Goal: Task Accomplishment & Management: Complete application form

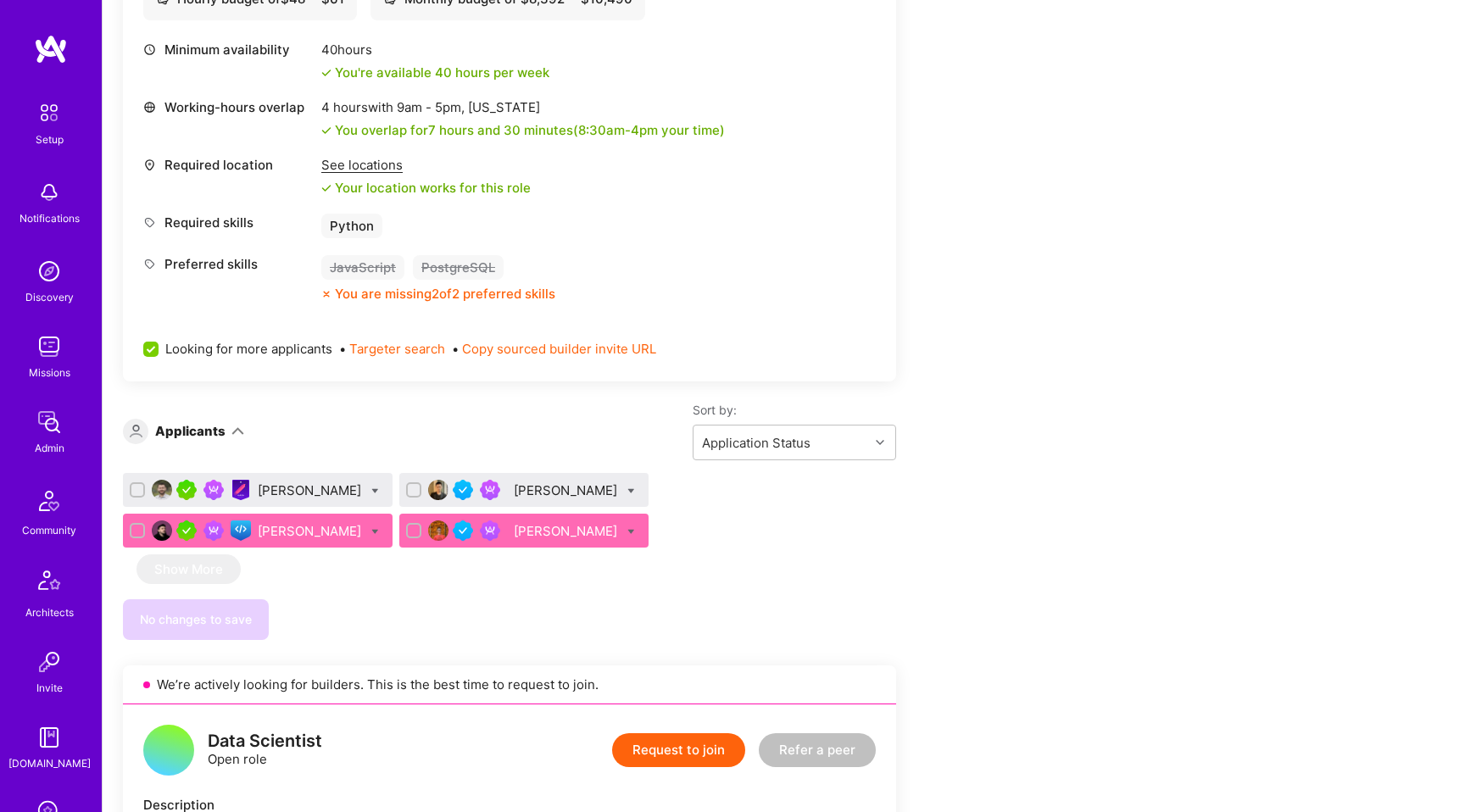
scroll to position [693, 0]
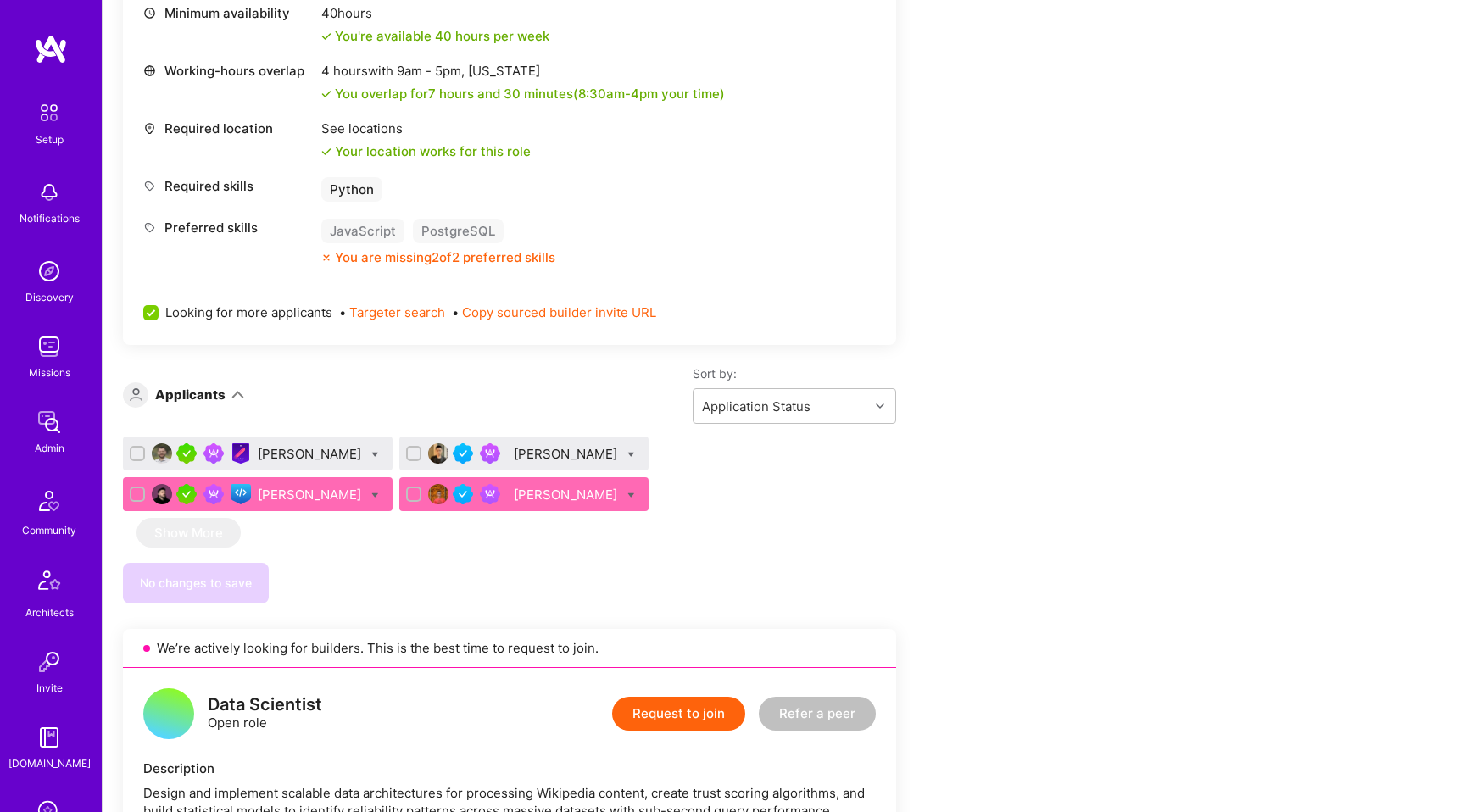
click at [315, 449] on div "[PERSON_NAME]" at bounding box center [311, 453] width 107 height 18
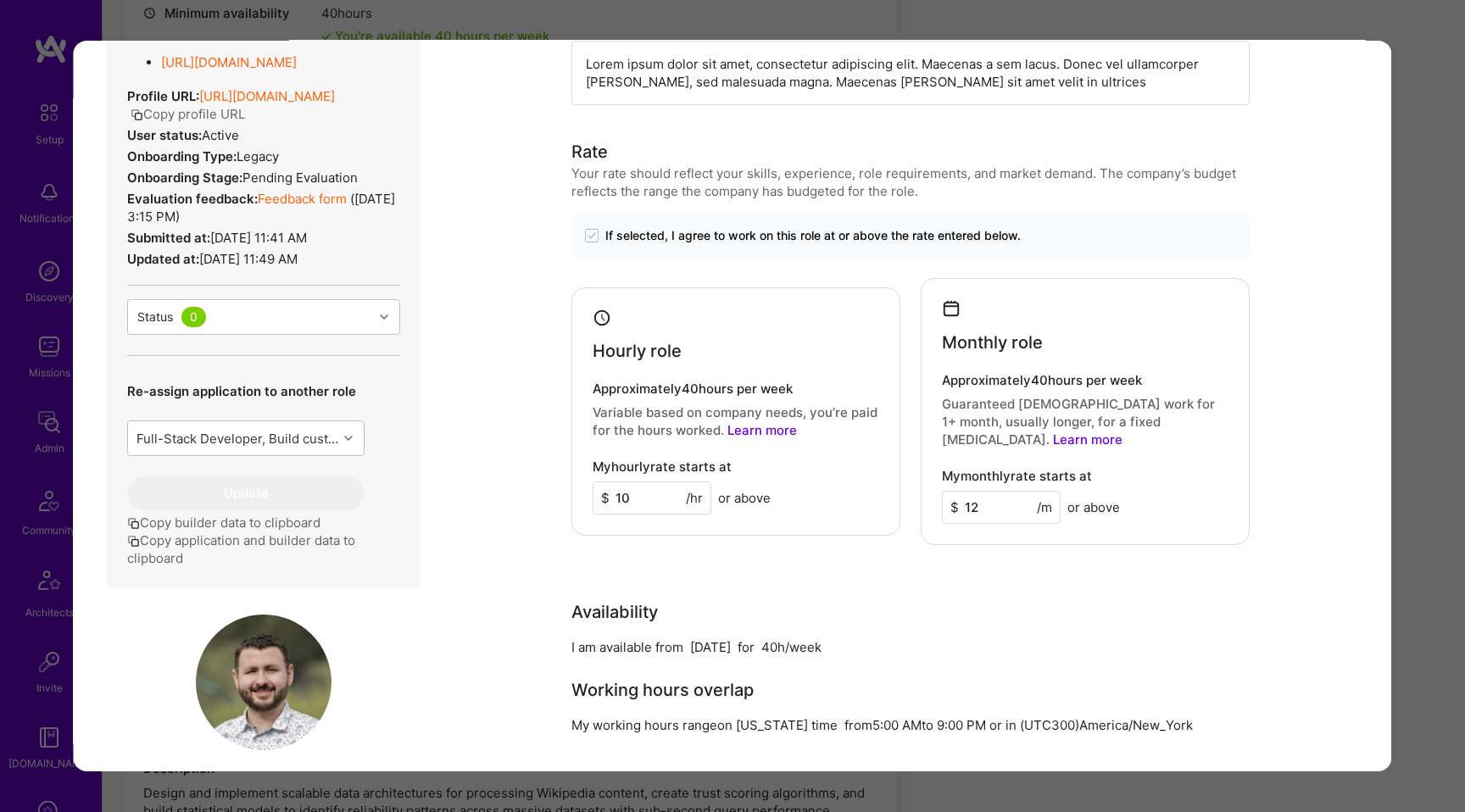
scroll to position [594, 0]
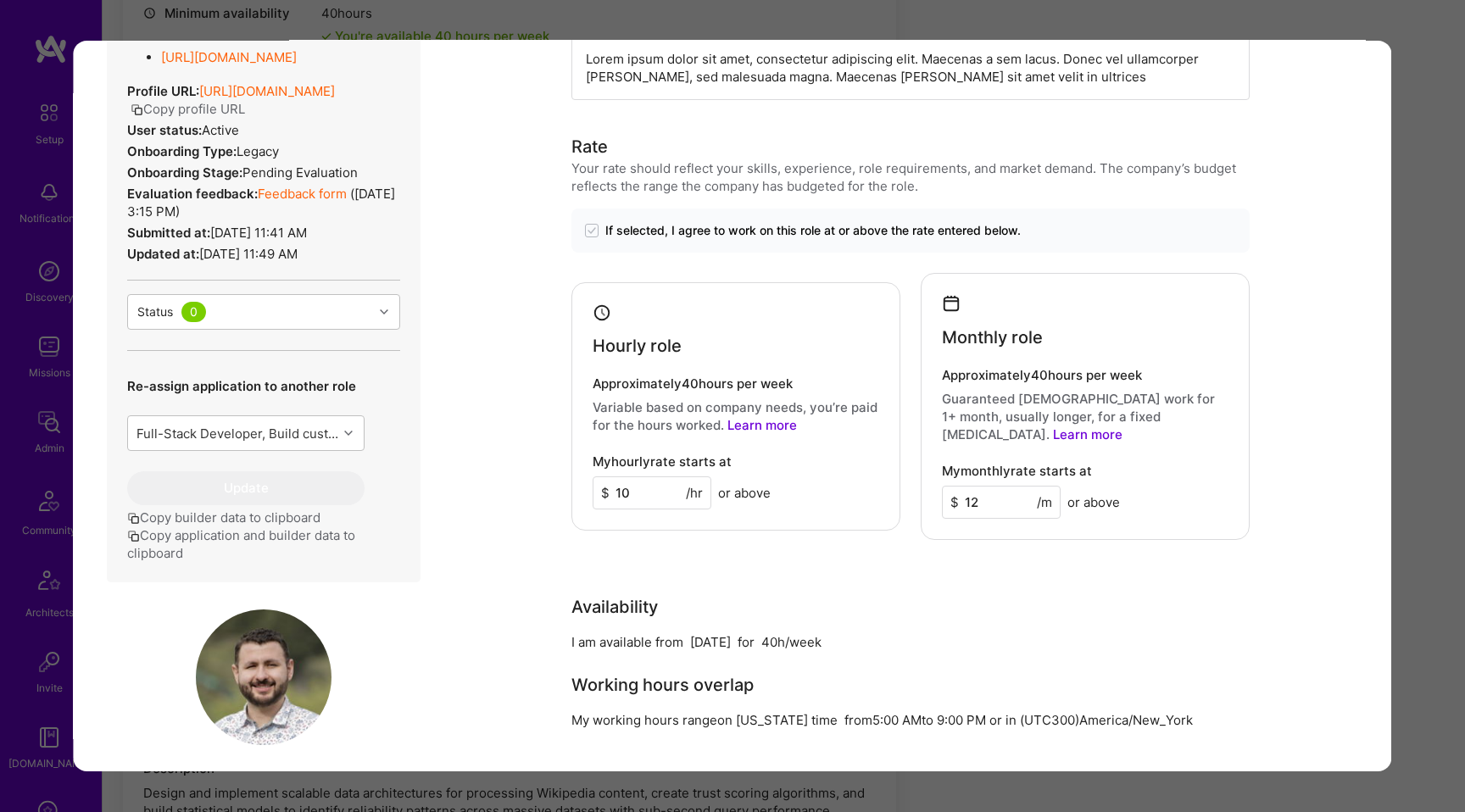
click at [1416, 145] on div "Application 1 of 4 Builder Missing Requirements Required Location See locations…" at bounding box center [732, 406] width 1465 height 812
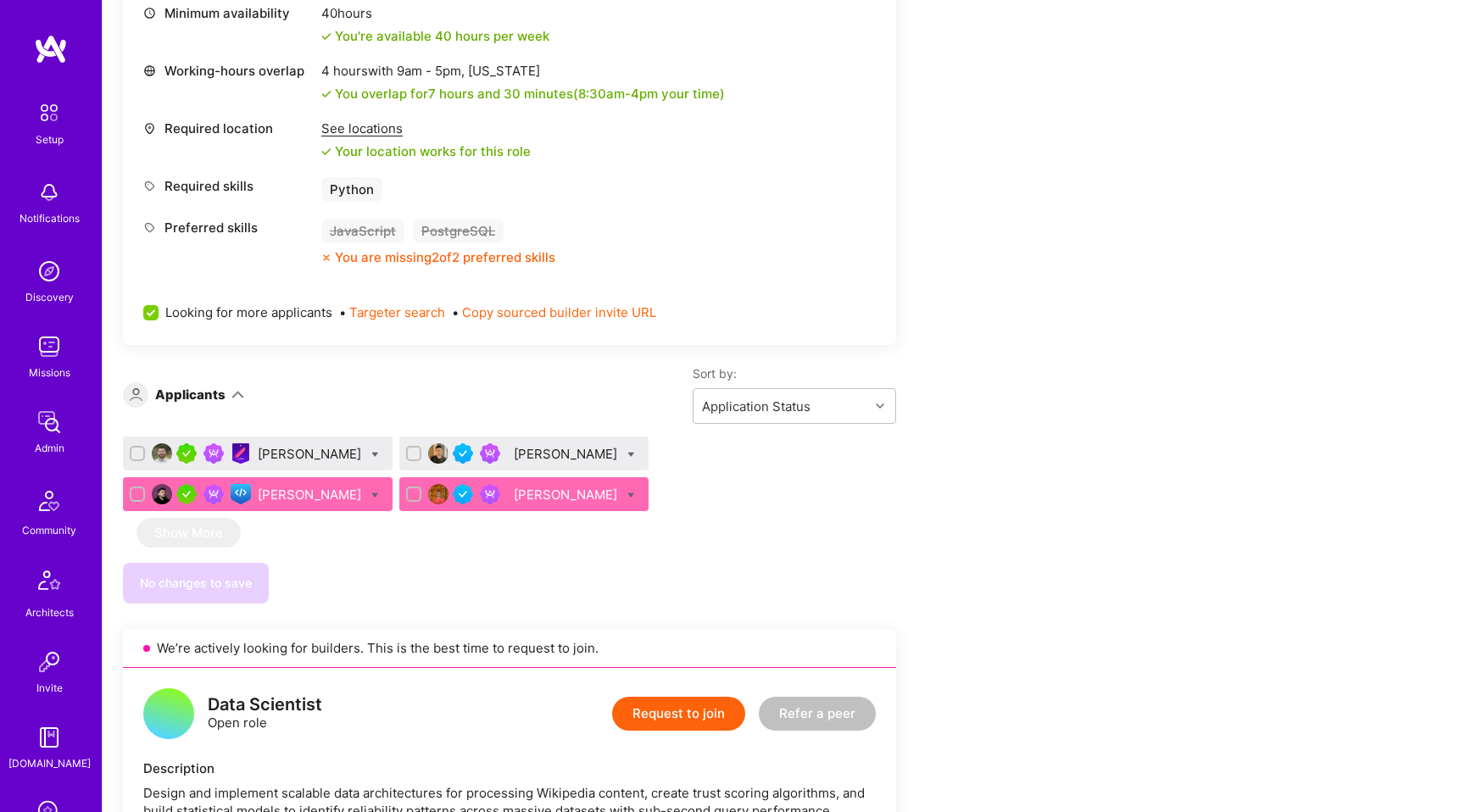
click at [523, 452] on div "[PERSON_NAME]" at bounding box center [566, 453] width 107 height 18
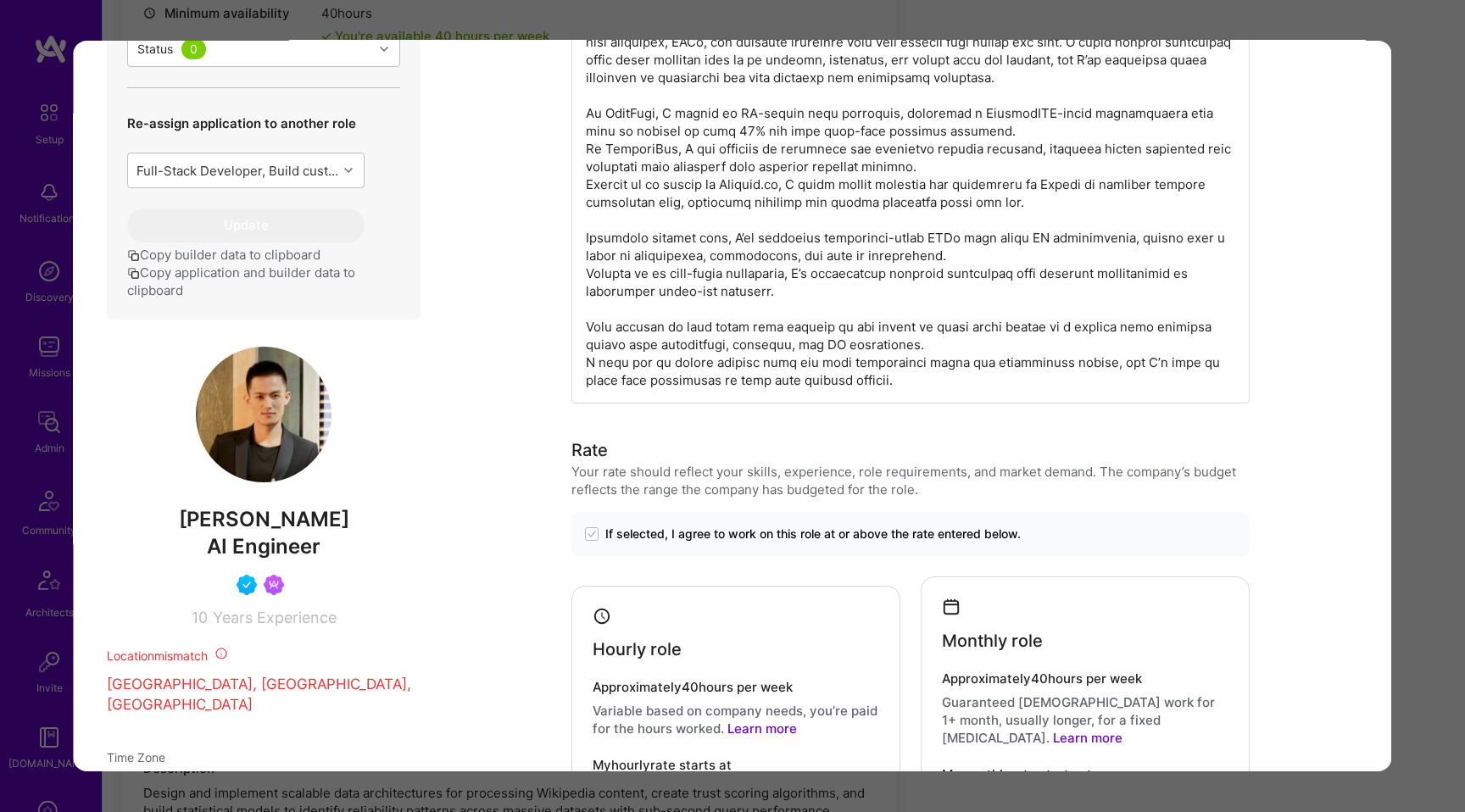
scroll to position [899, 0]
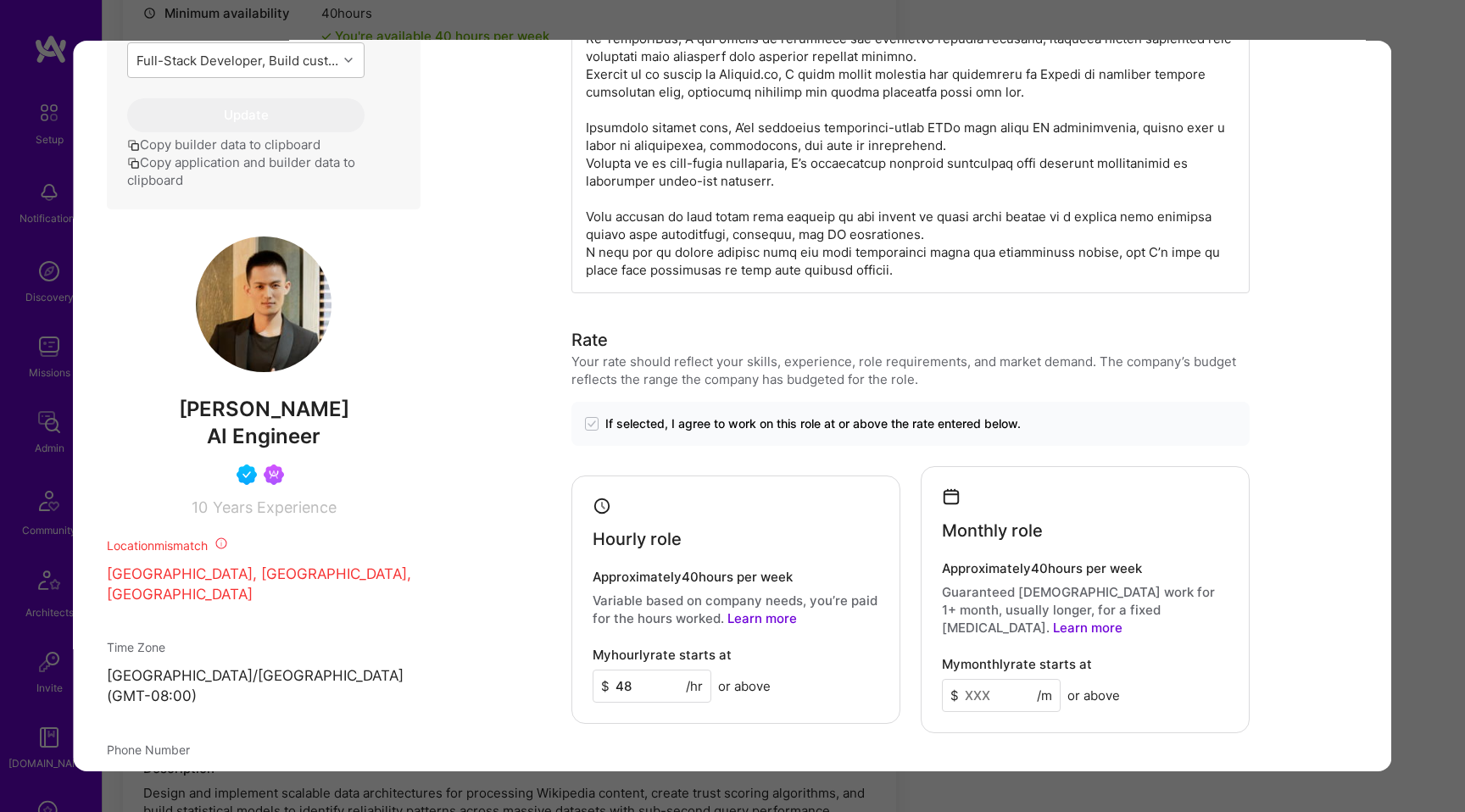
click at [282, 326] on img "modal" at bounding box center [263, 304] width 136 height 136
click at [203, 20] on div "Application 2 of 4 Builder Missing Requirements Required Location See locations…" at bounding box center [732, 406] width 1465 height 812
click at [1439, 53] on div "Application 2 of 4 Builder Missing Requirements Required Location See locations…" at bounding box center [732, 406] width 1465 height 812
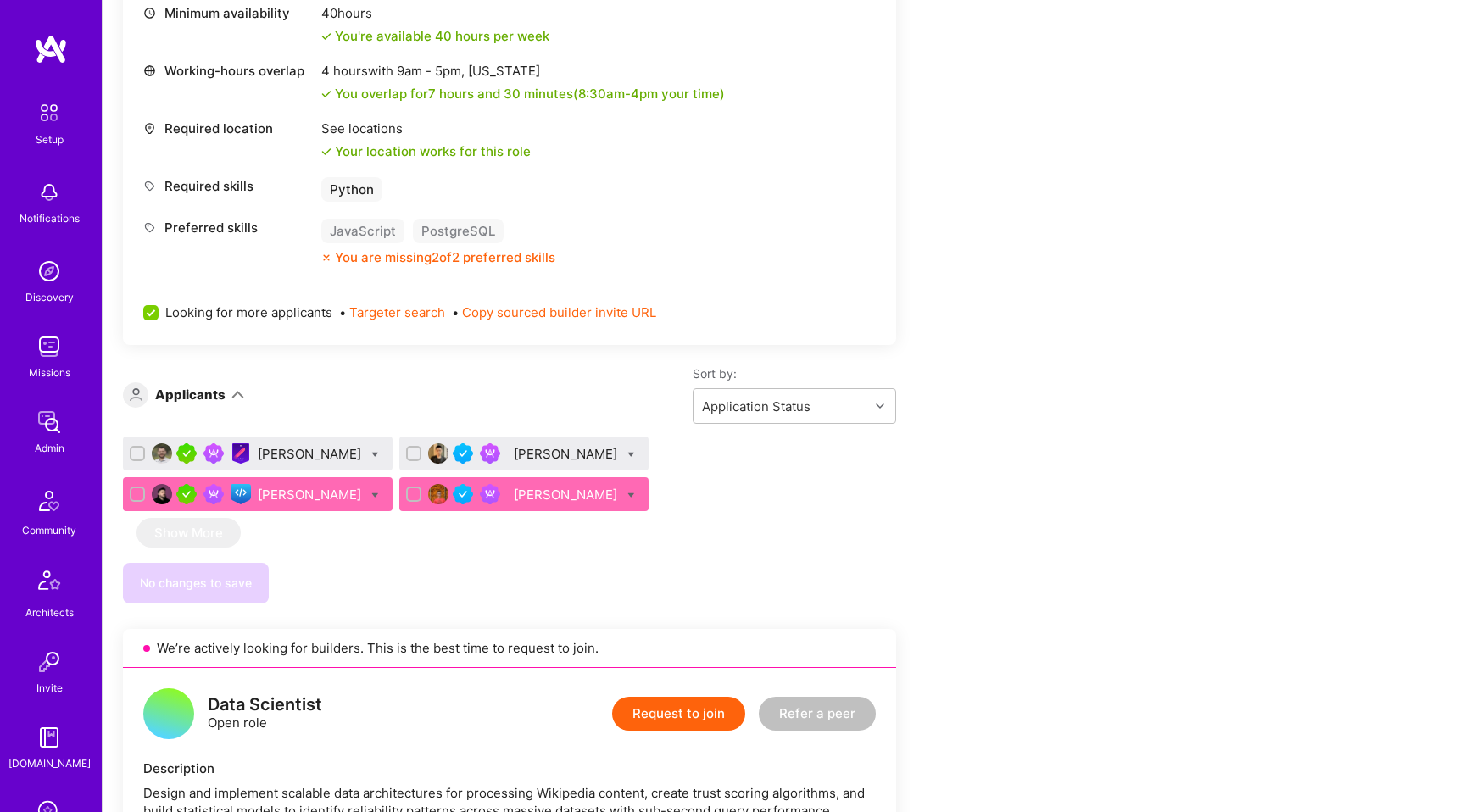
click at [364, 486] on div "Nikola Gigic" at bounding box center [311, 494] width 107 height 18
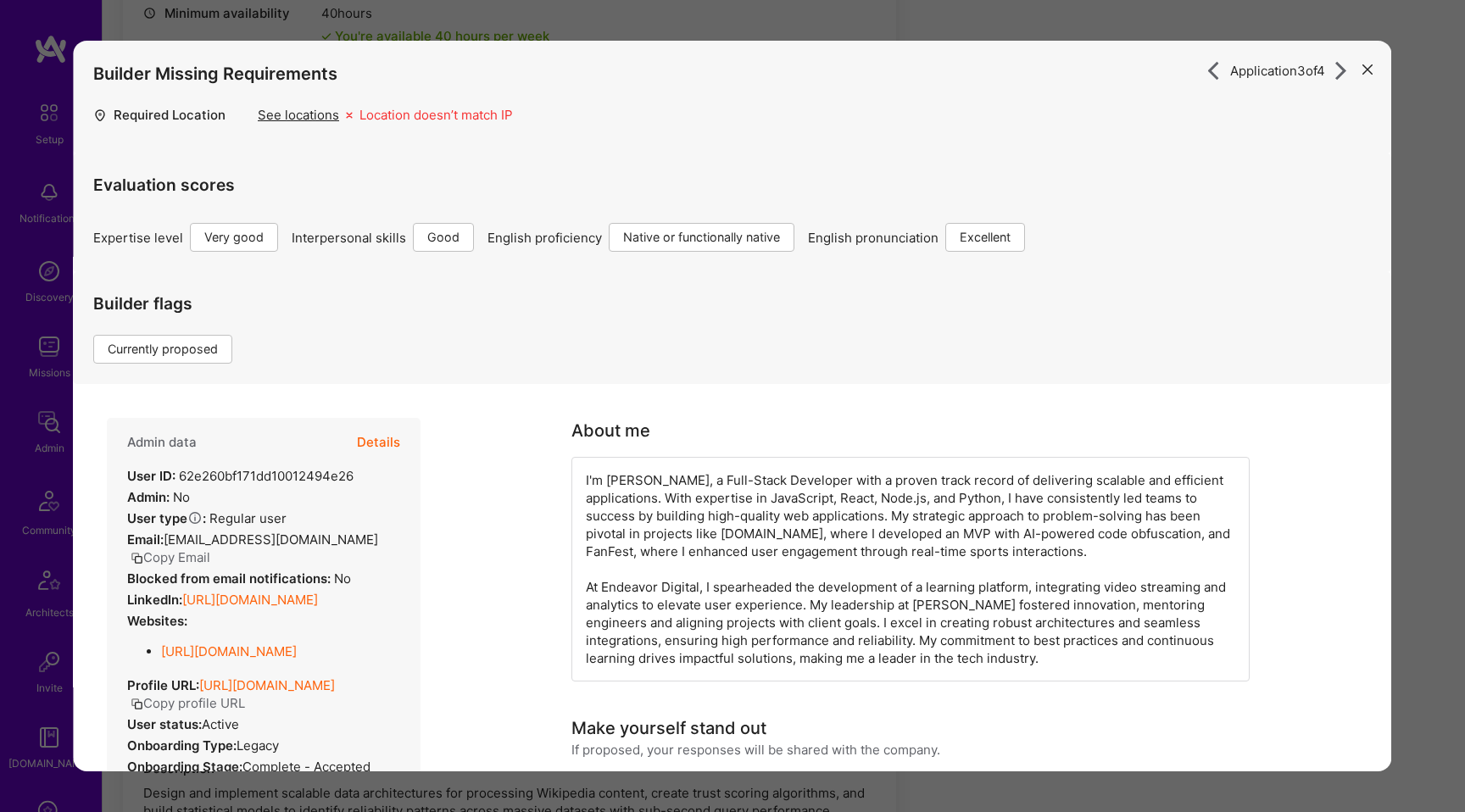
click at [299, 12] on div "Application 3 of 4 Builder Missing Requirements Required Location See locations…" at bounding box center [732, 406] width 1465 height 812
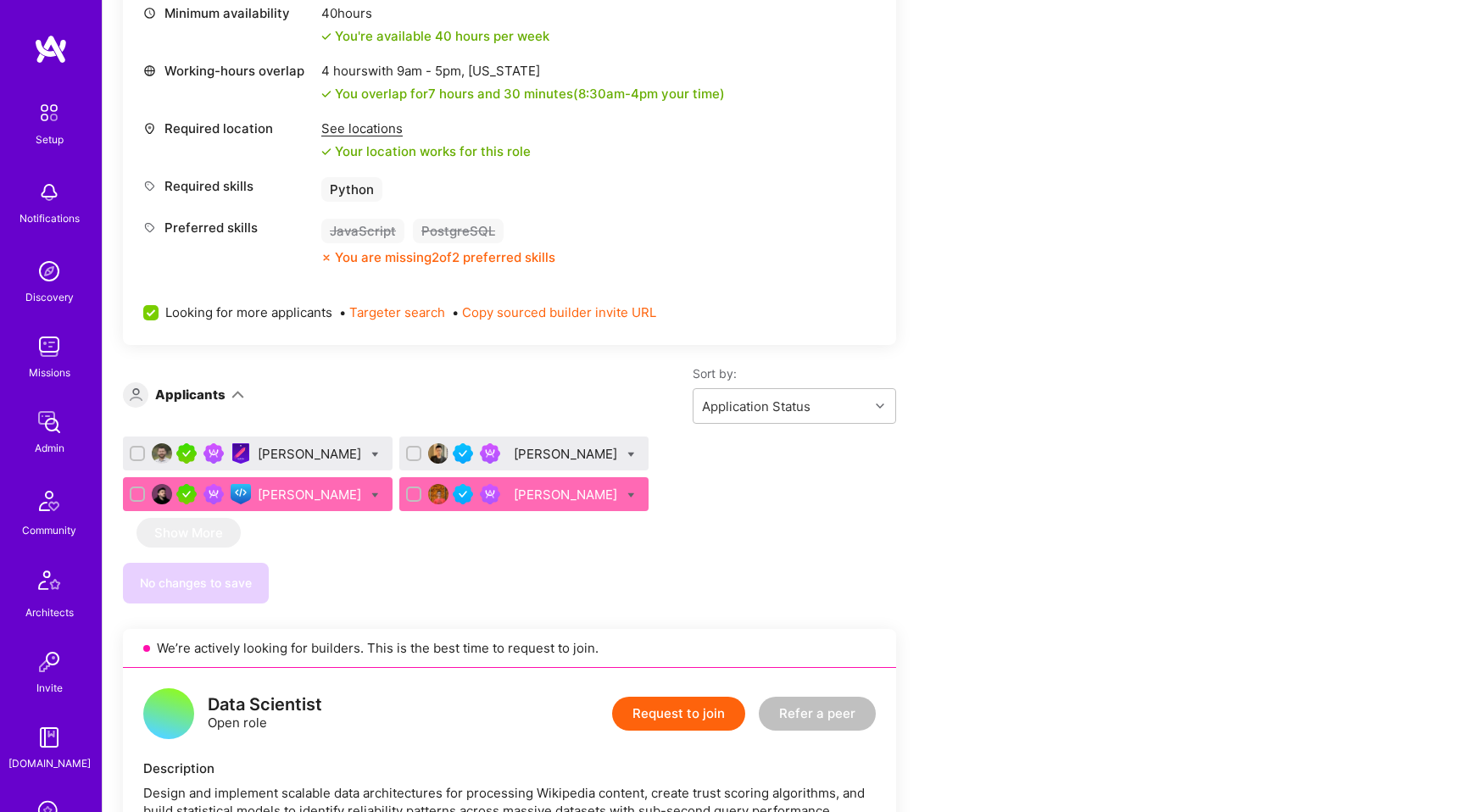
click at [513, 494] on div "Adem Hodzic" at bounding box center [566, 494] width 107 height 18
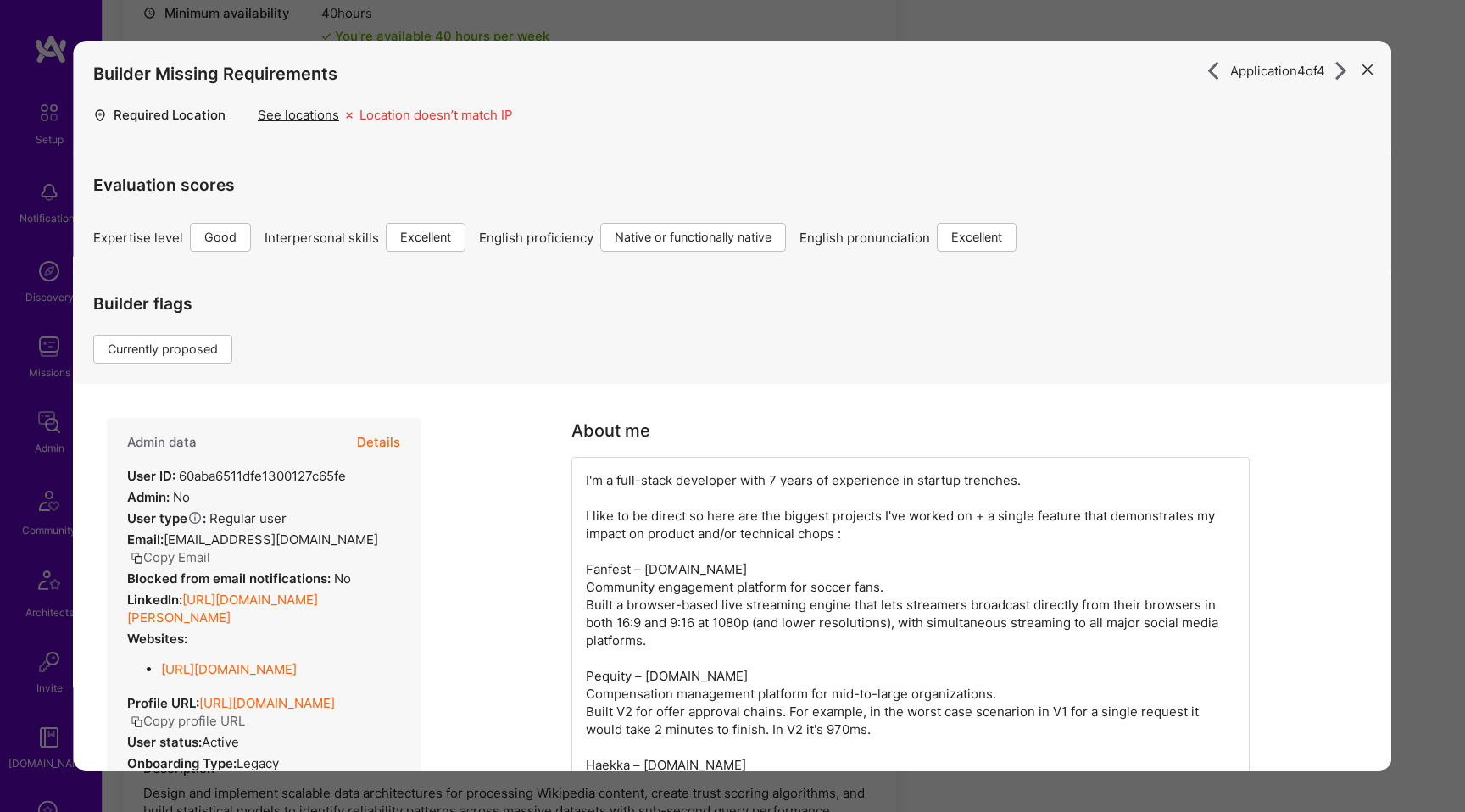
click at [0, 360] on div "Application 4 of 4 Builder Missing Requirements Required Location See locations…" at bounding box center [732, 406] width 1465 height 812
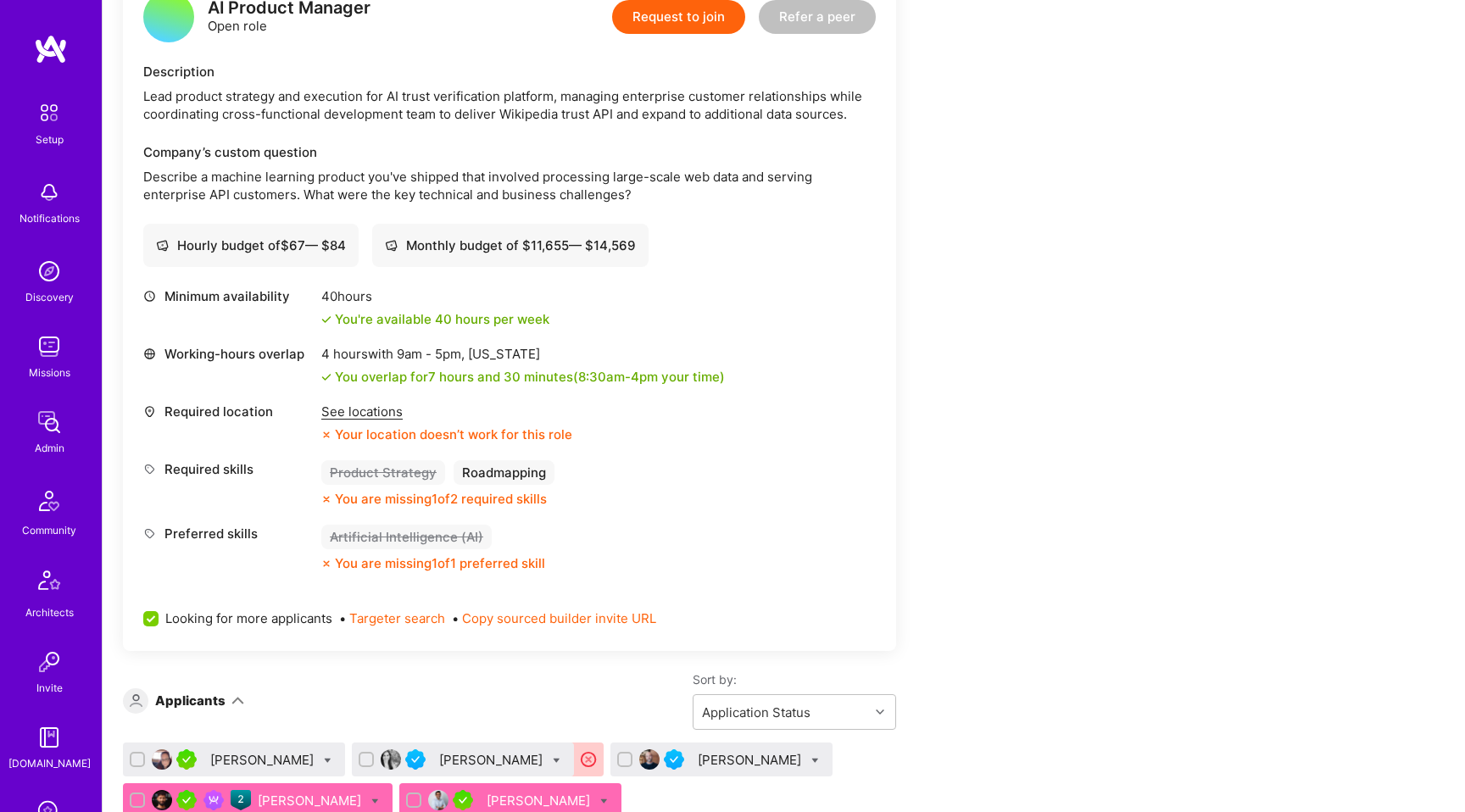
scroll to position [3513, 0]
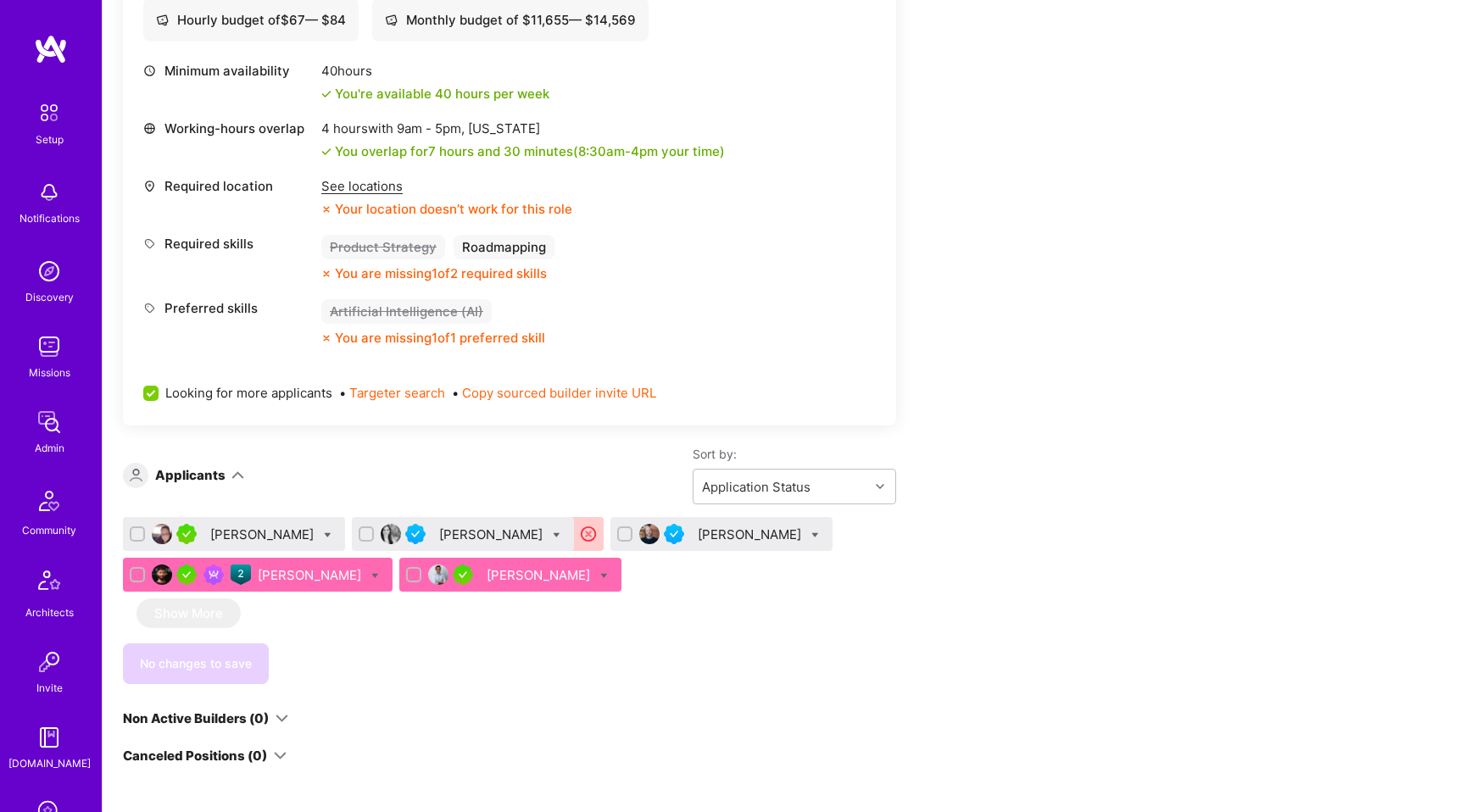
click at [491, 566] on div "Rakesh Patel" at bounding box center [540, 575] width 107 height 18
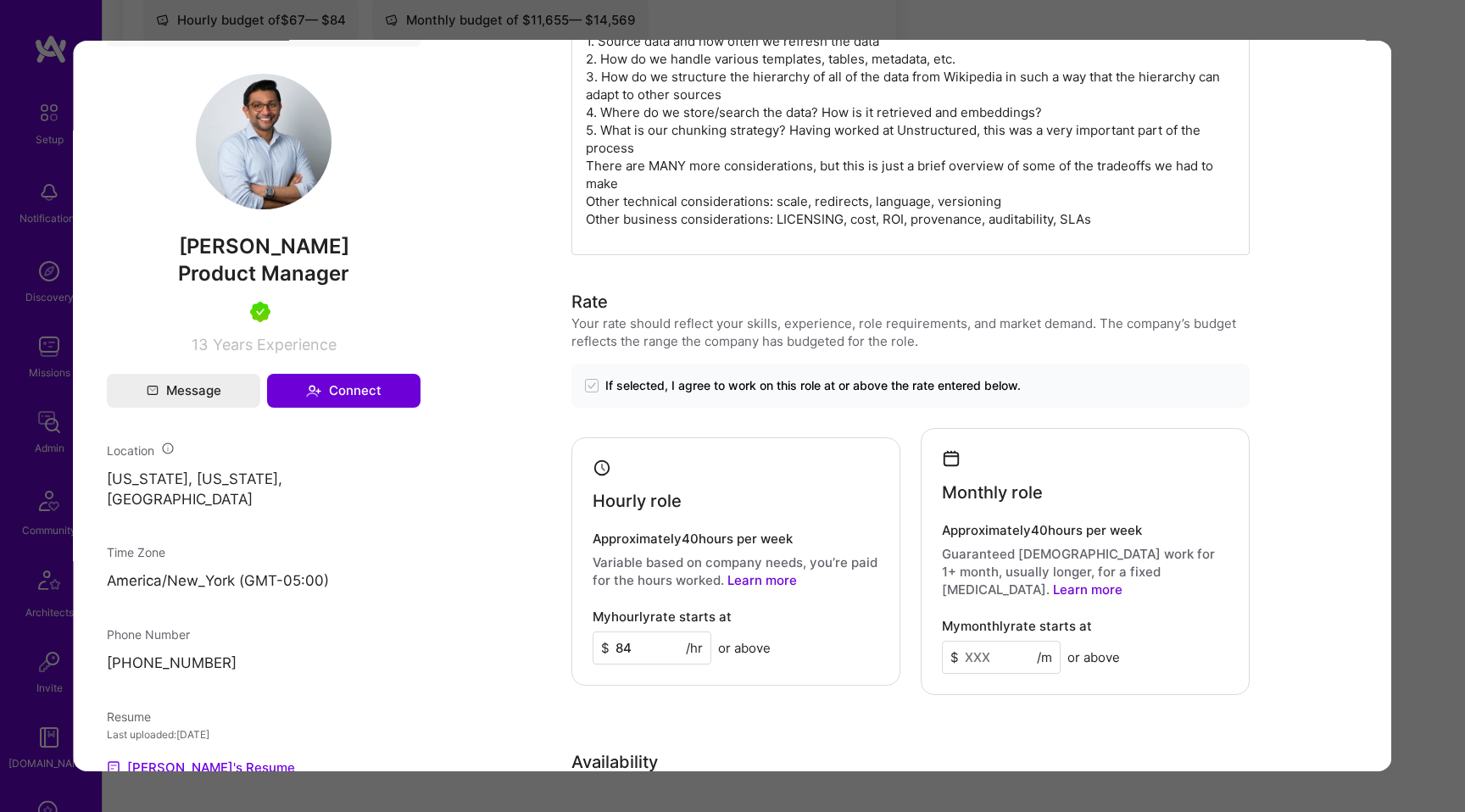
scroll to position [999, 0]
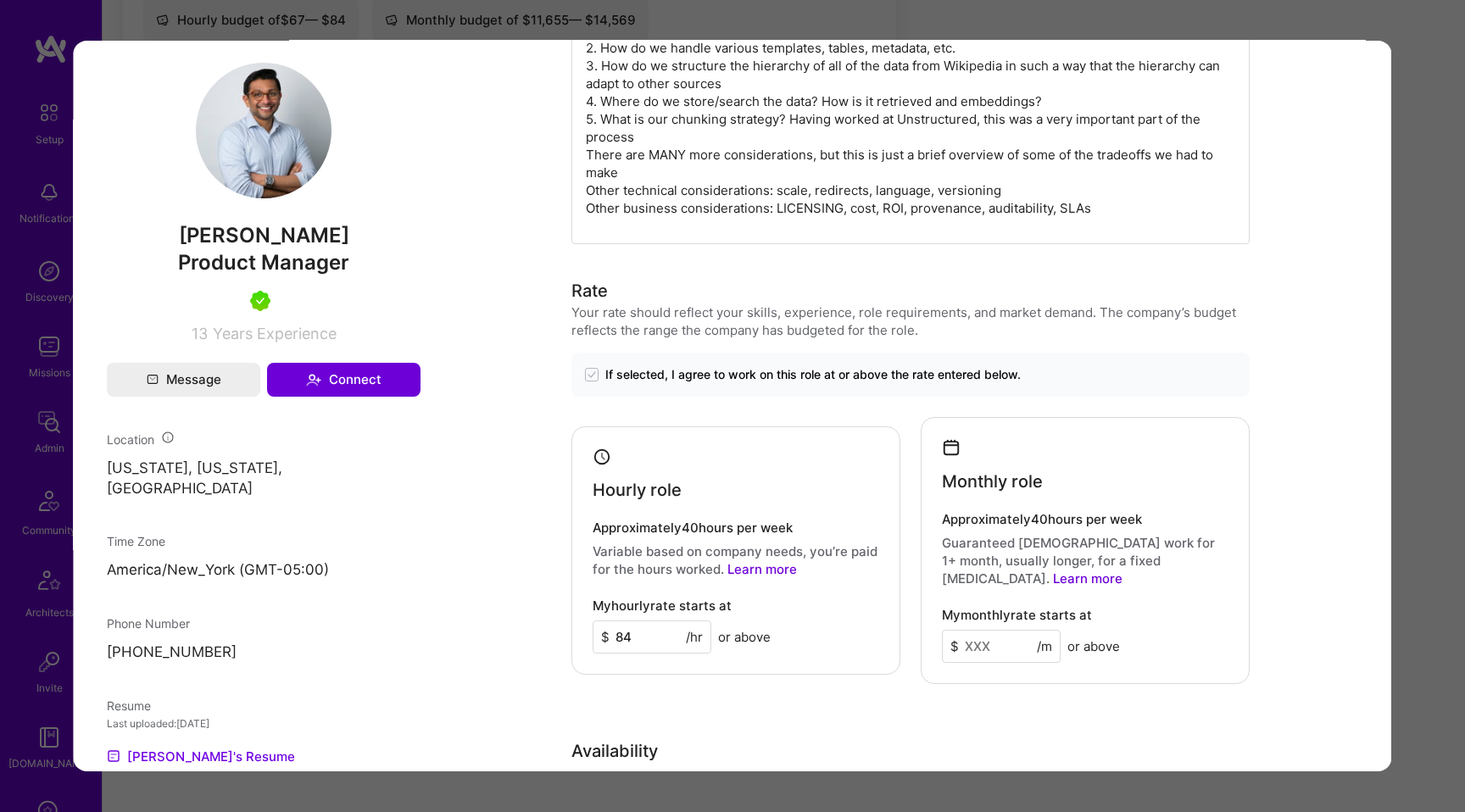
click at [0, 367] on div "Application 5 of 5 Evaluation scores Expertise level Very good Interpersonal sk…" at bounding box center [732, 406] width 1465 height 812
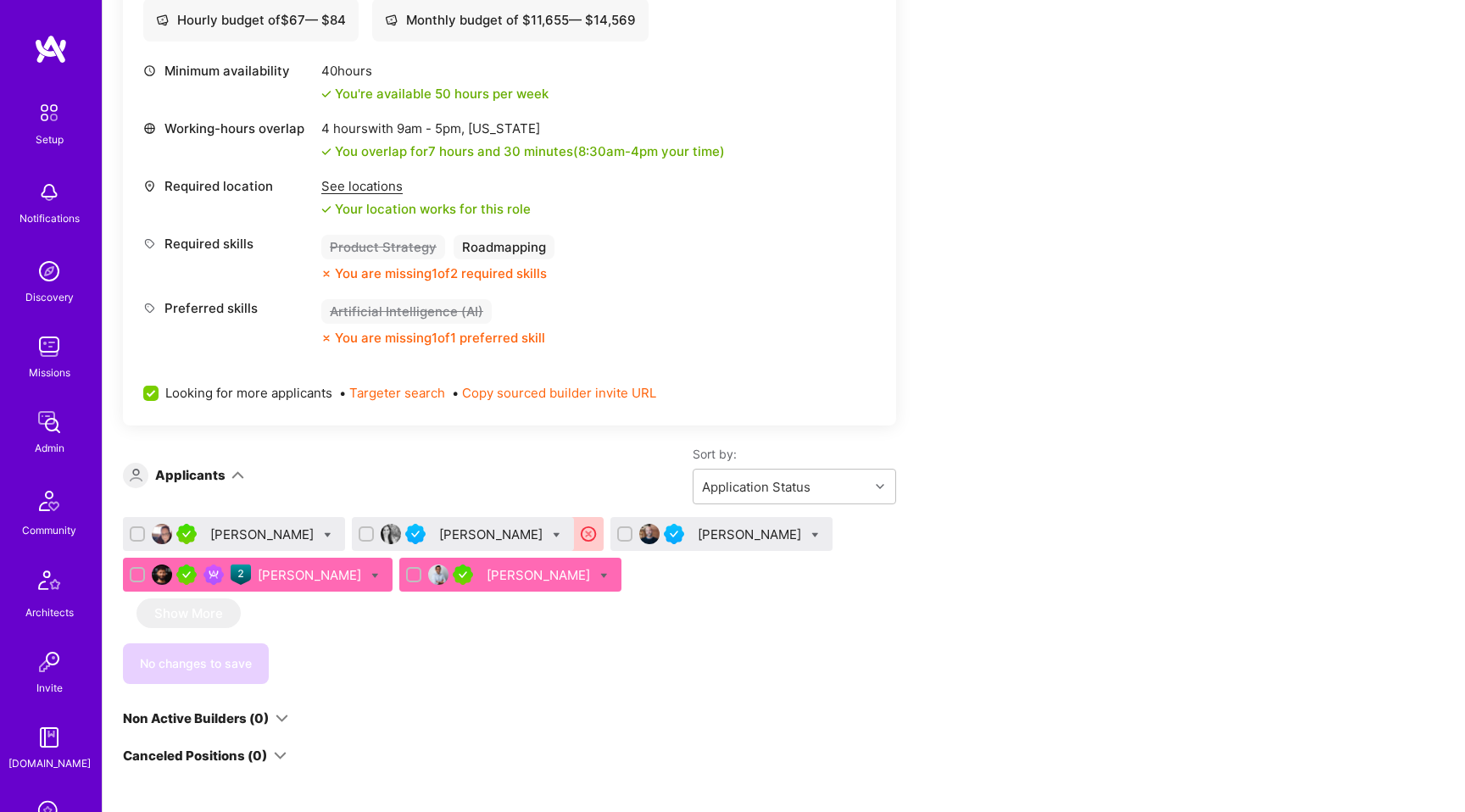
scroll to position [3084, 0]
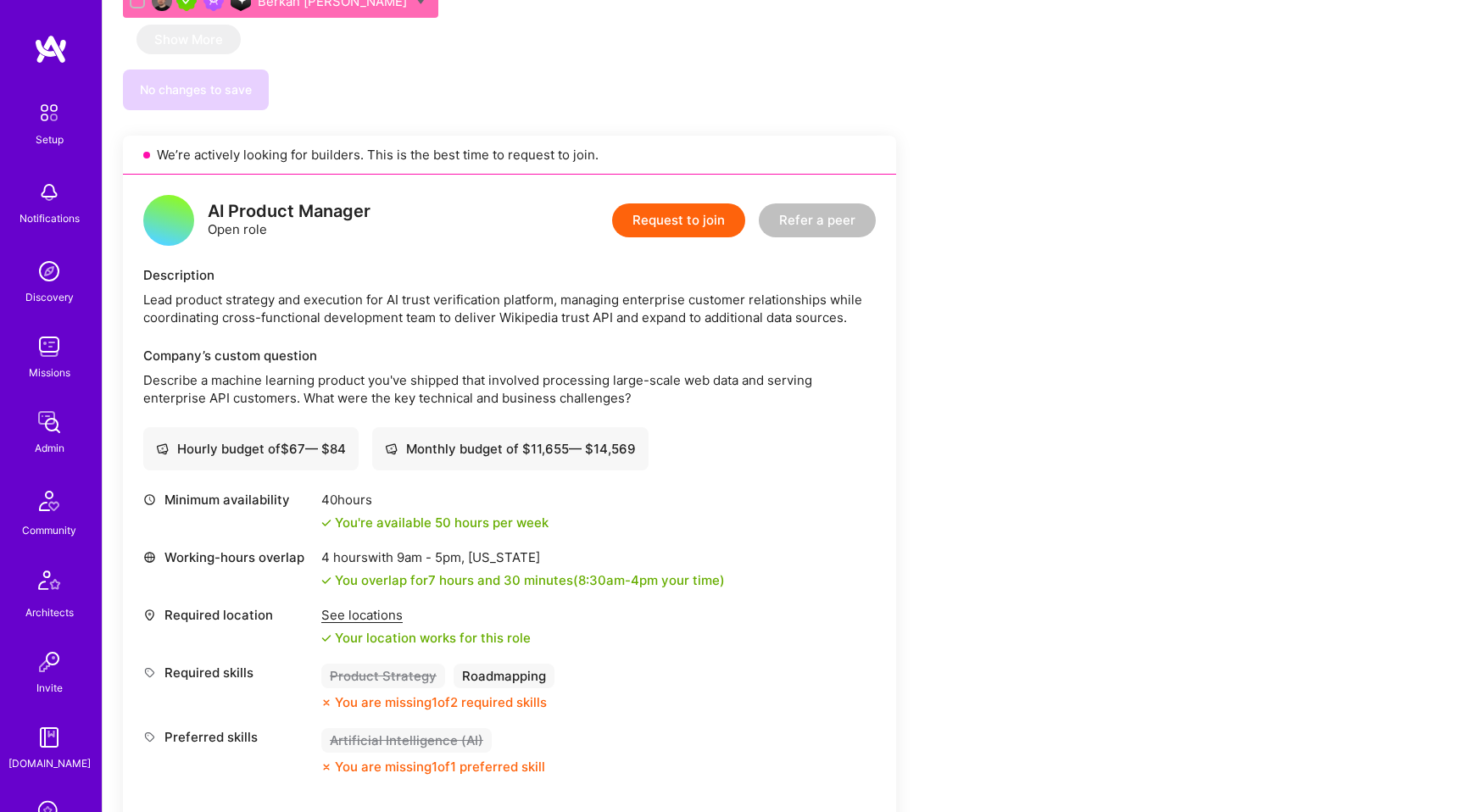
click at [677, 197] on div "Request to join Refer a peer" at bounding box center [744, 221] width 264 height 51
click at [677, 203] on button "Request to join" at bounding box center [678, 220] width 133 height 34
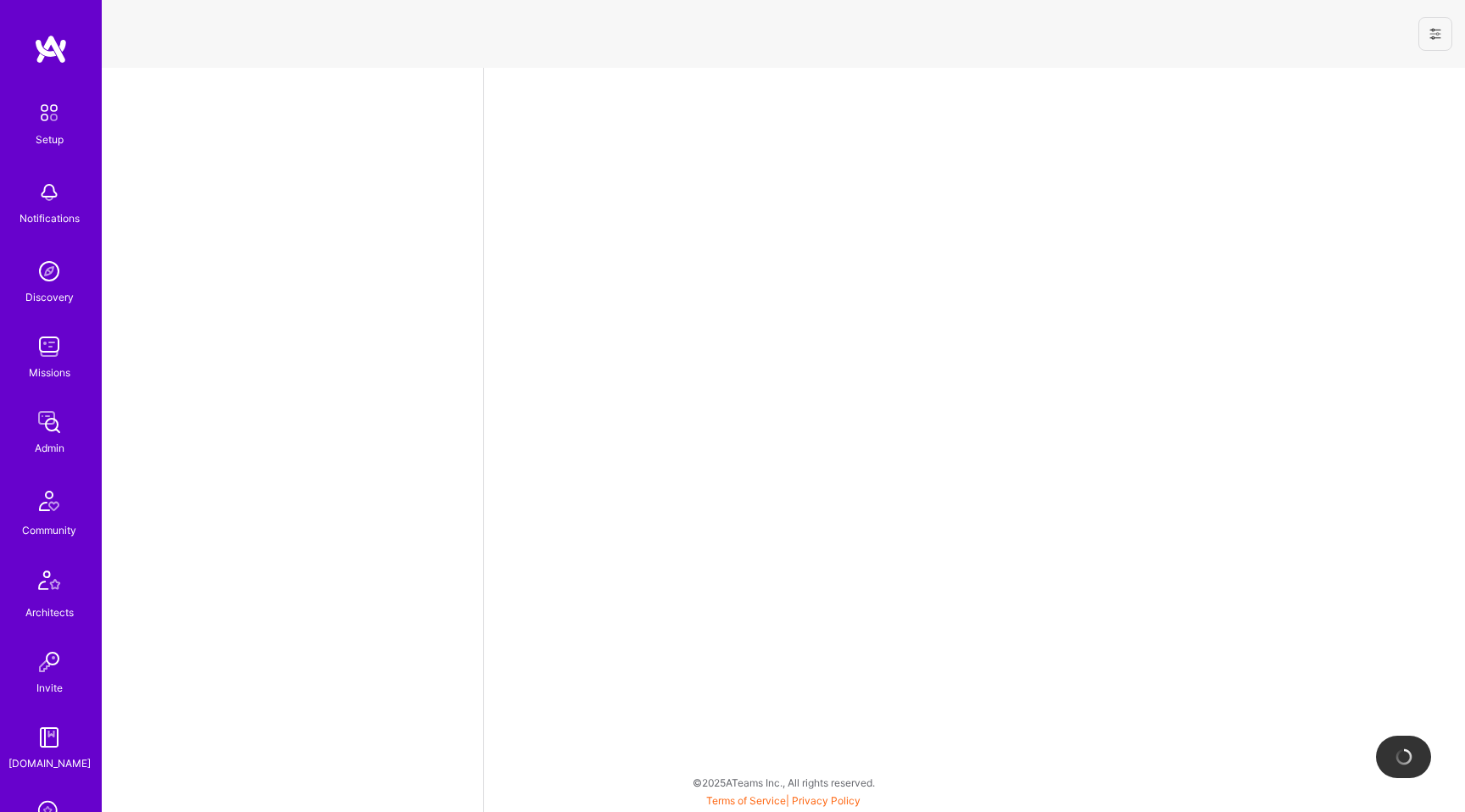
select select "US"
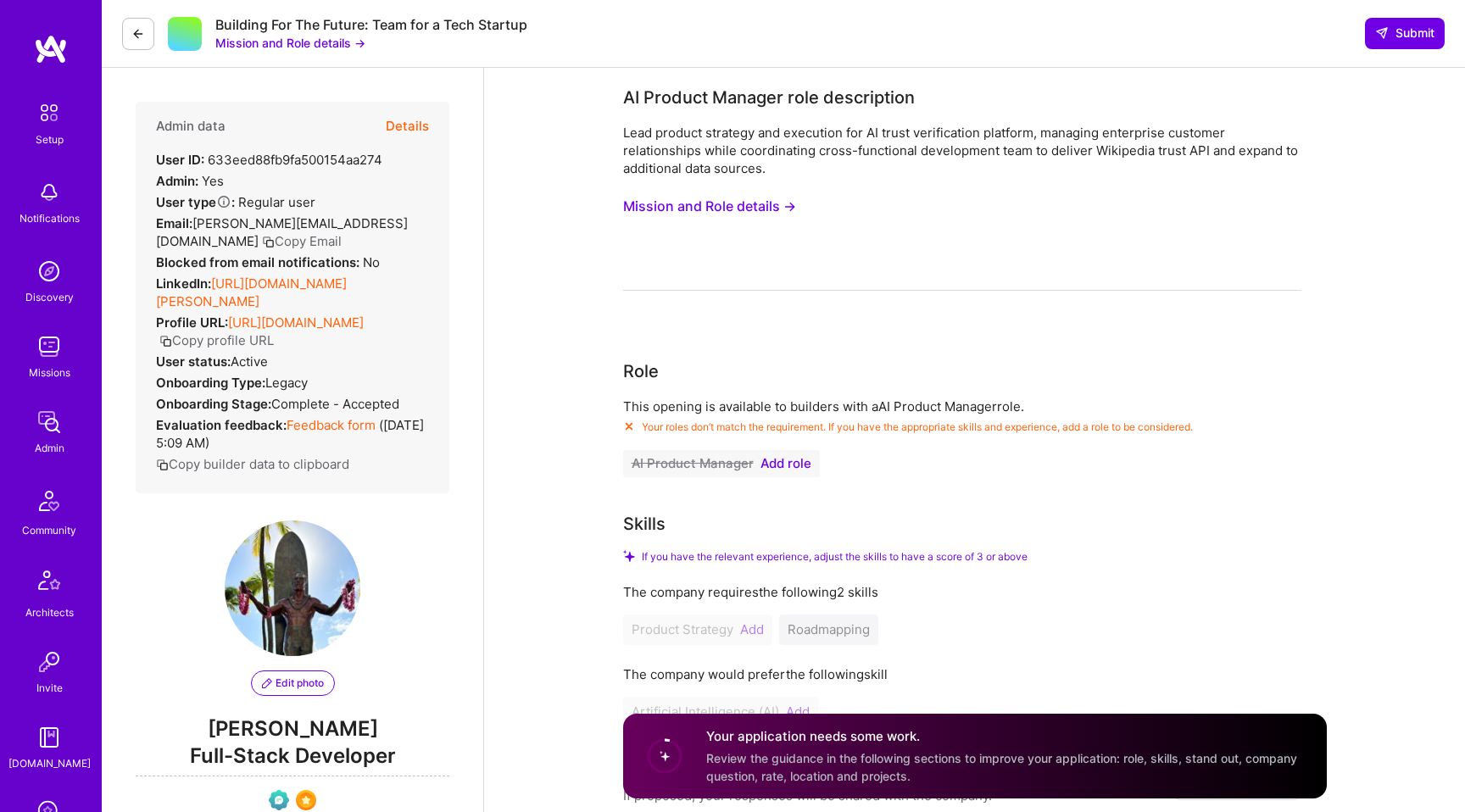
click at [784, 458] on span "Add role" at bounding box center [786, 464] width 51 height 13
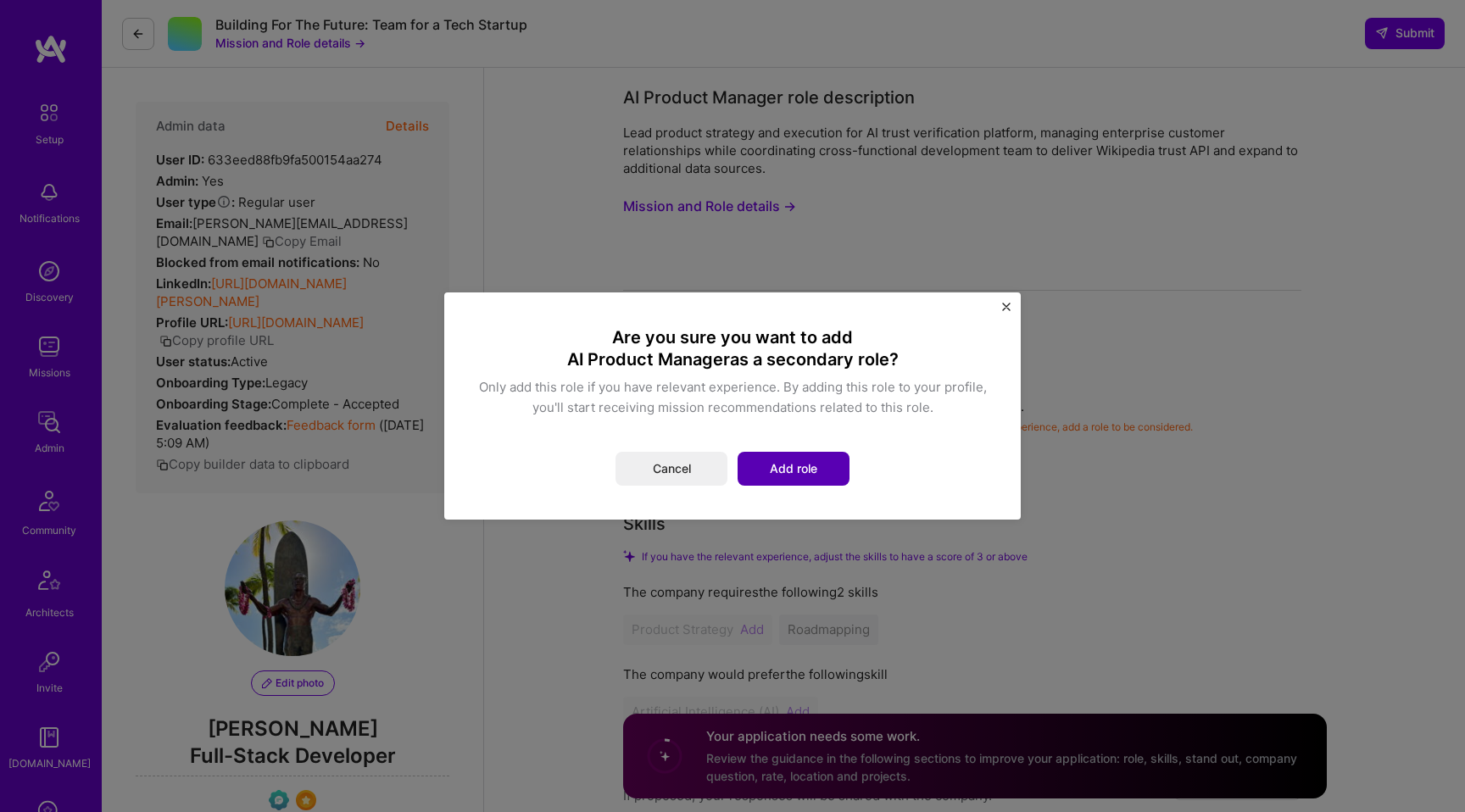
click at [788, 466] on button "Add role" at bounding box center [793, 469] width 112 height 34
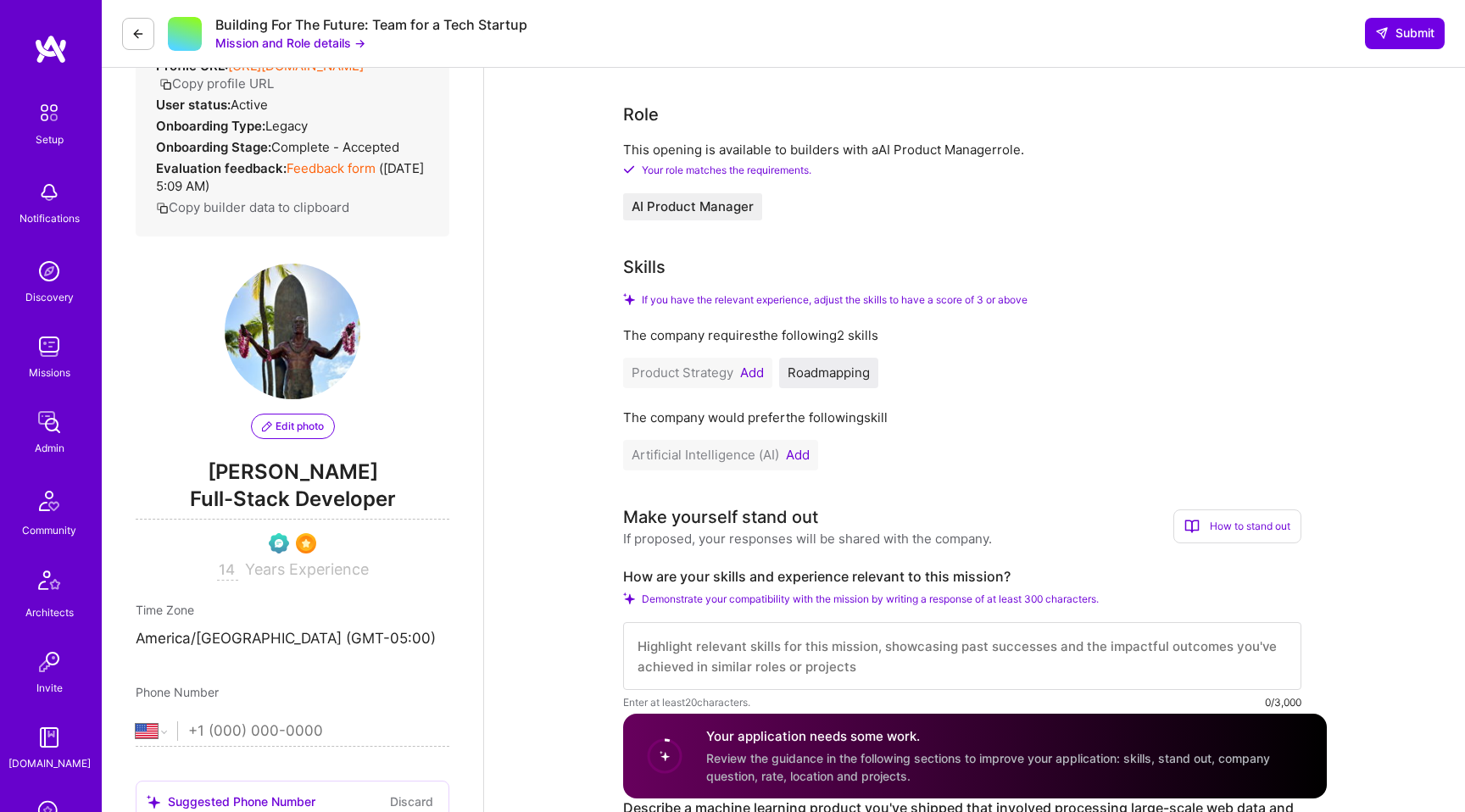
scroll to position [160, 0]
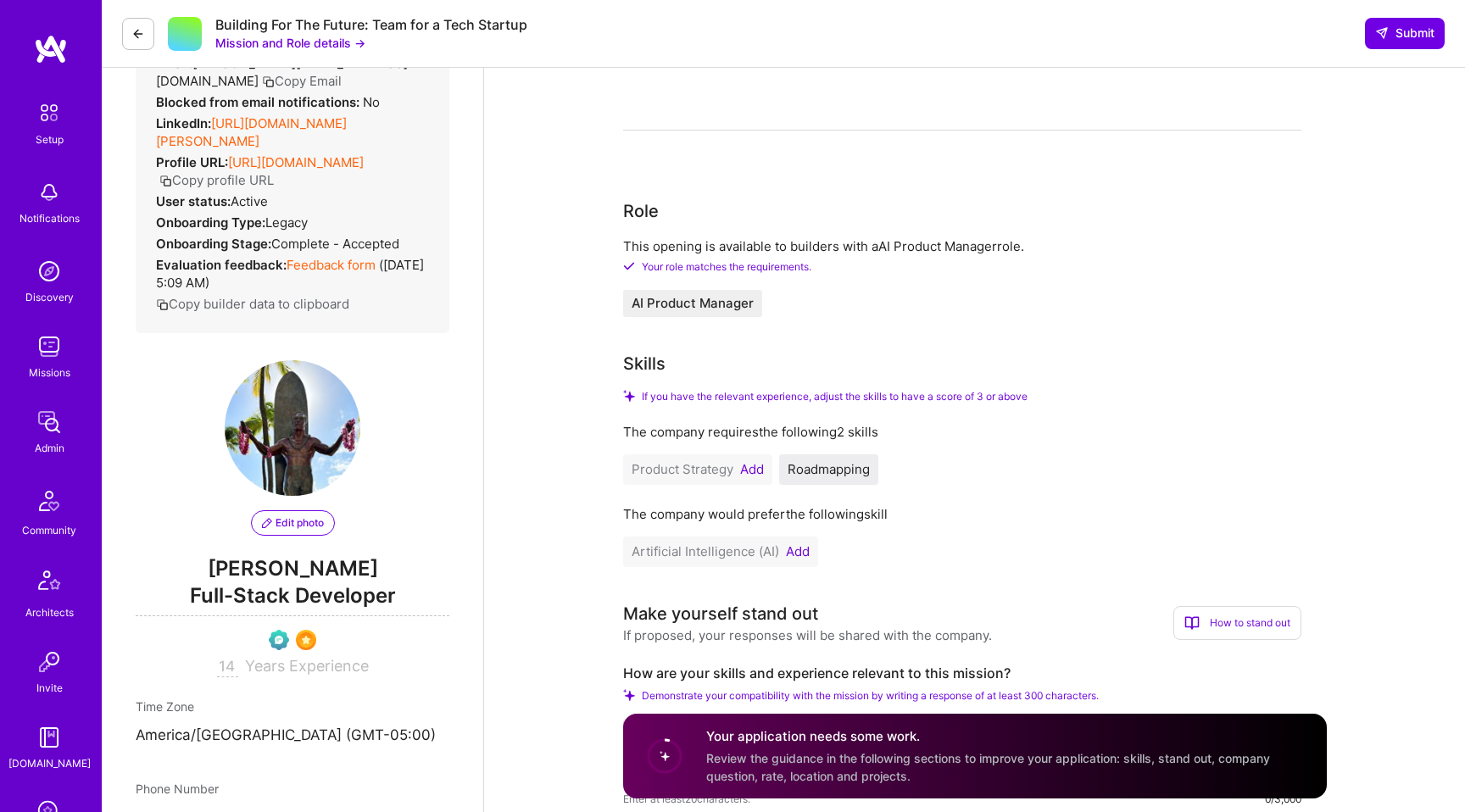
click at [751, 468] on button "Add" at bounding box center [751, 470] width 24 height 13
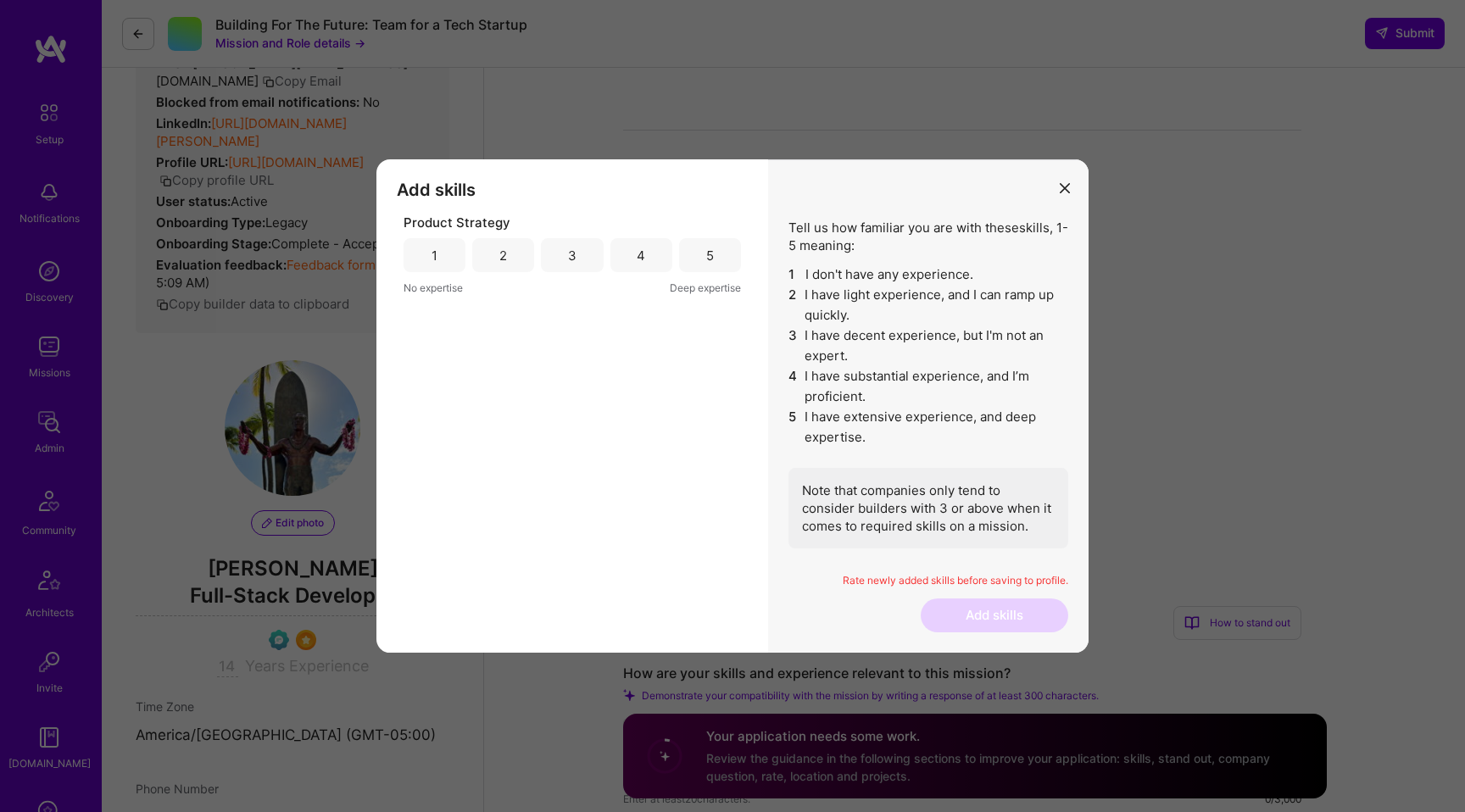
click at [686, 250] on div "5" at bounding box center [710, 255] width 62 height 34
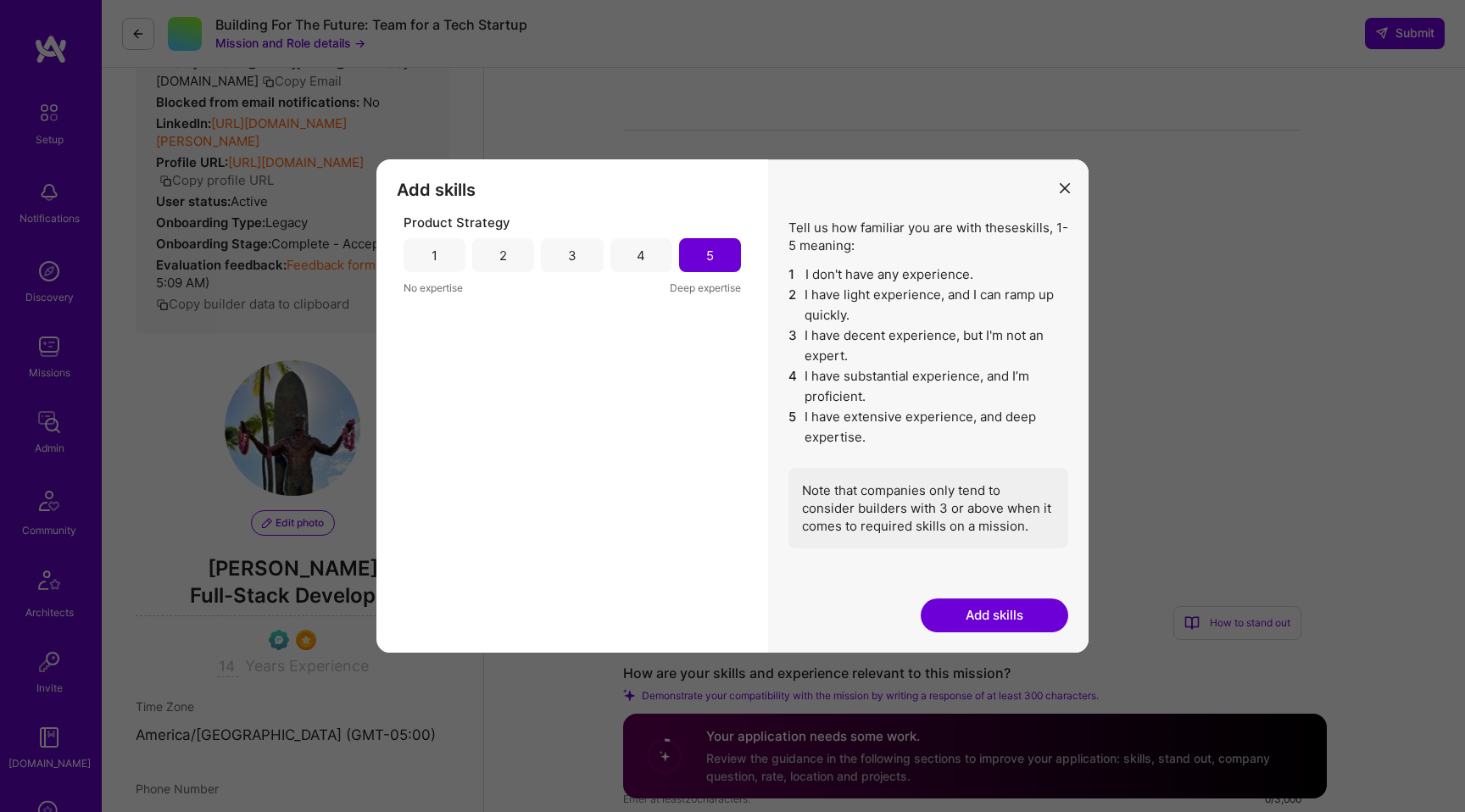
click at [979, 613] on button "Add skills" at bounding box center [993, 616] width 147 height 34
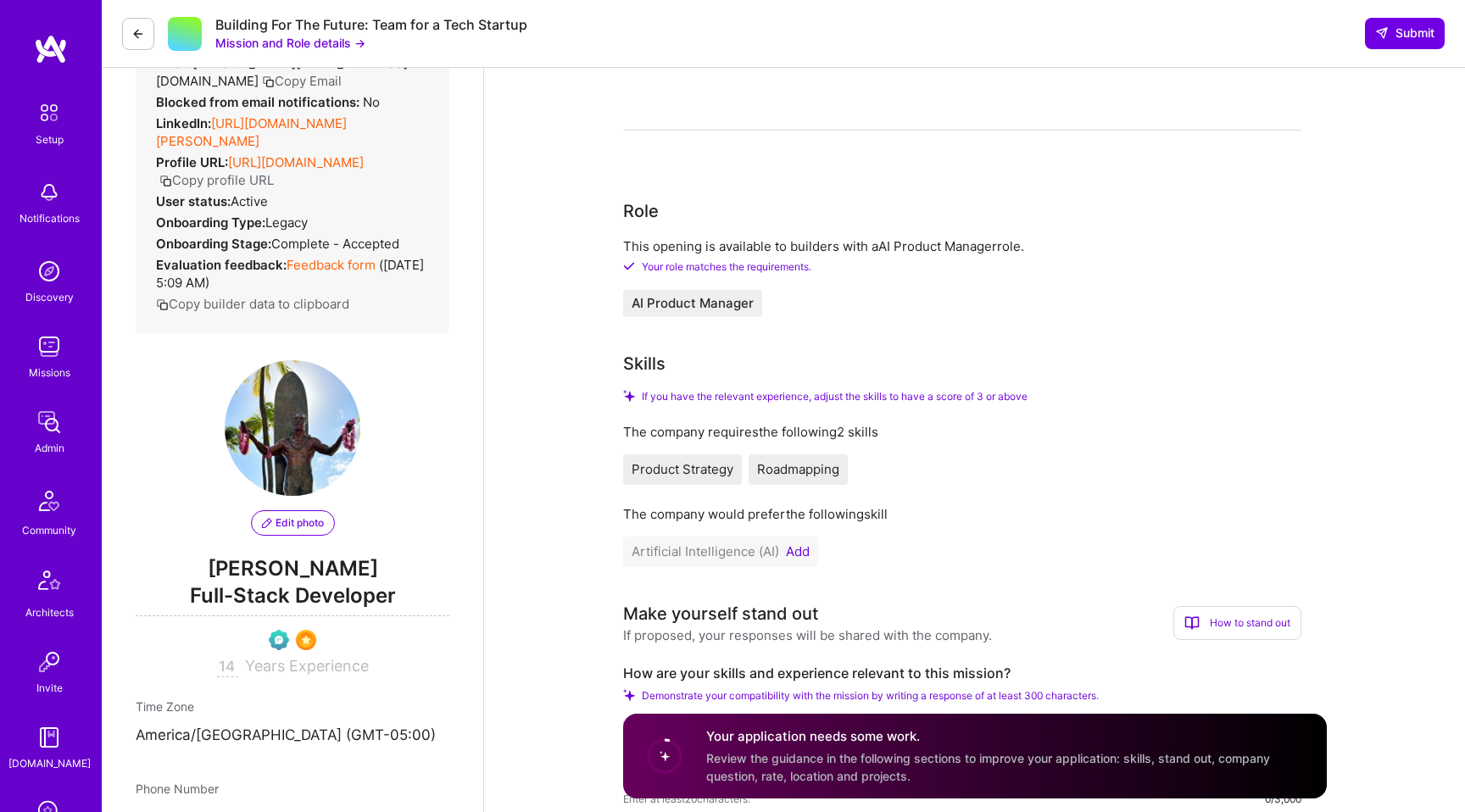
click at [789, 547] on button "Add" at bounding box center [797, 552] width 24 height 13
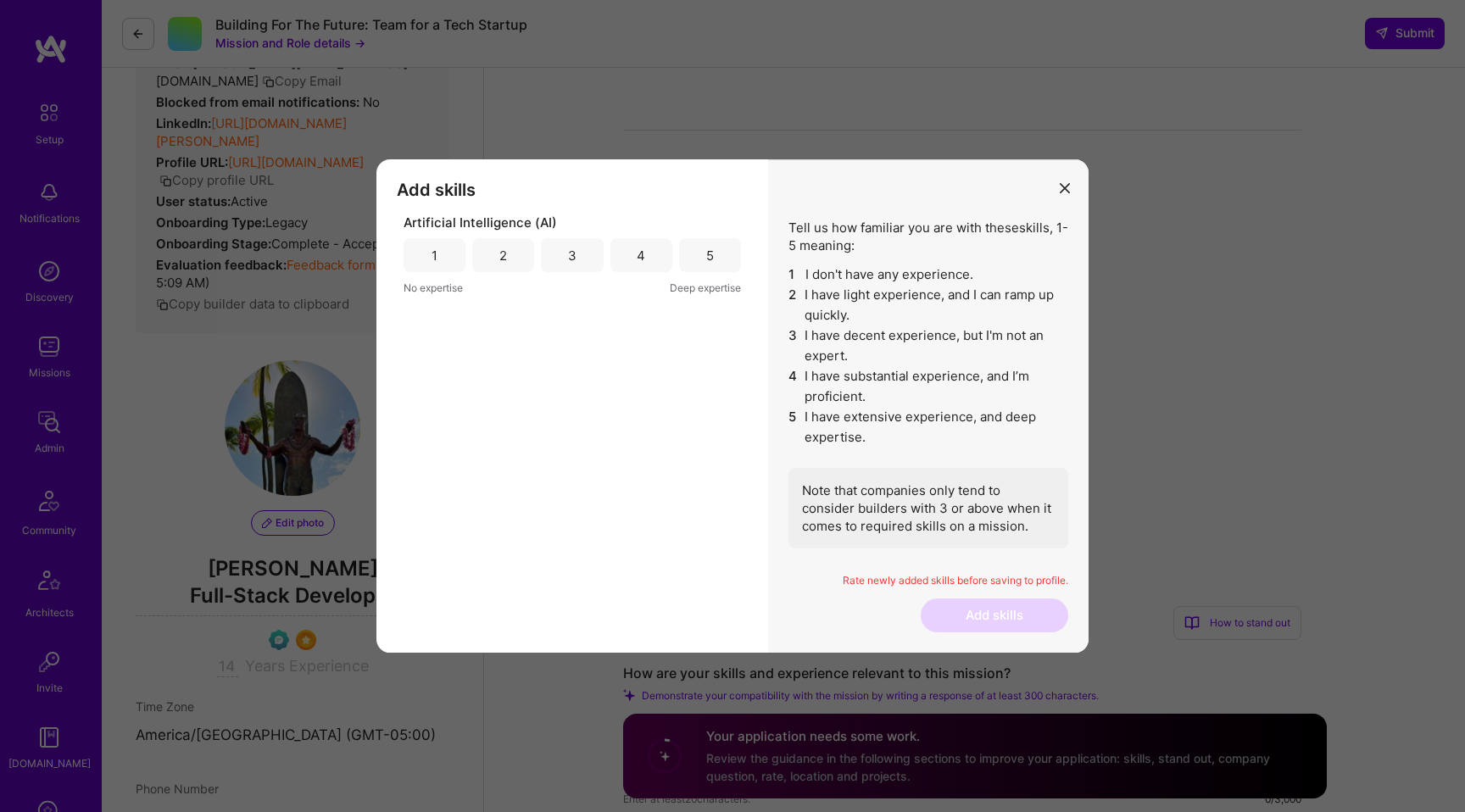
click at [720, 284] on span "Deep expertise" at bounding box center [705, 287] width 71 height 18
click at [714, 250] on div "5" at bounding box center [710, 255] width 62 height 34
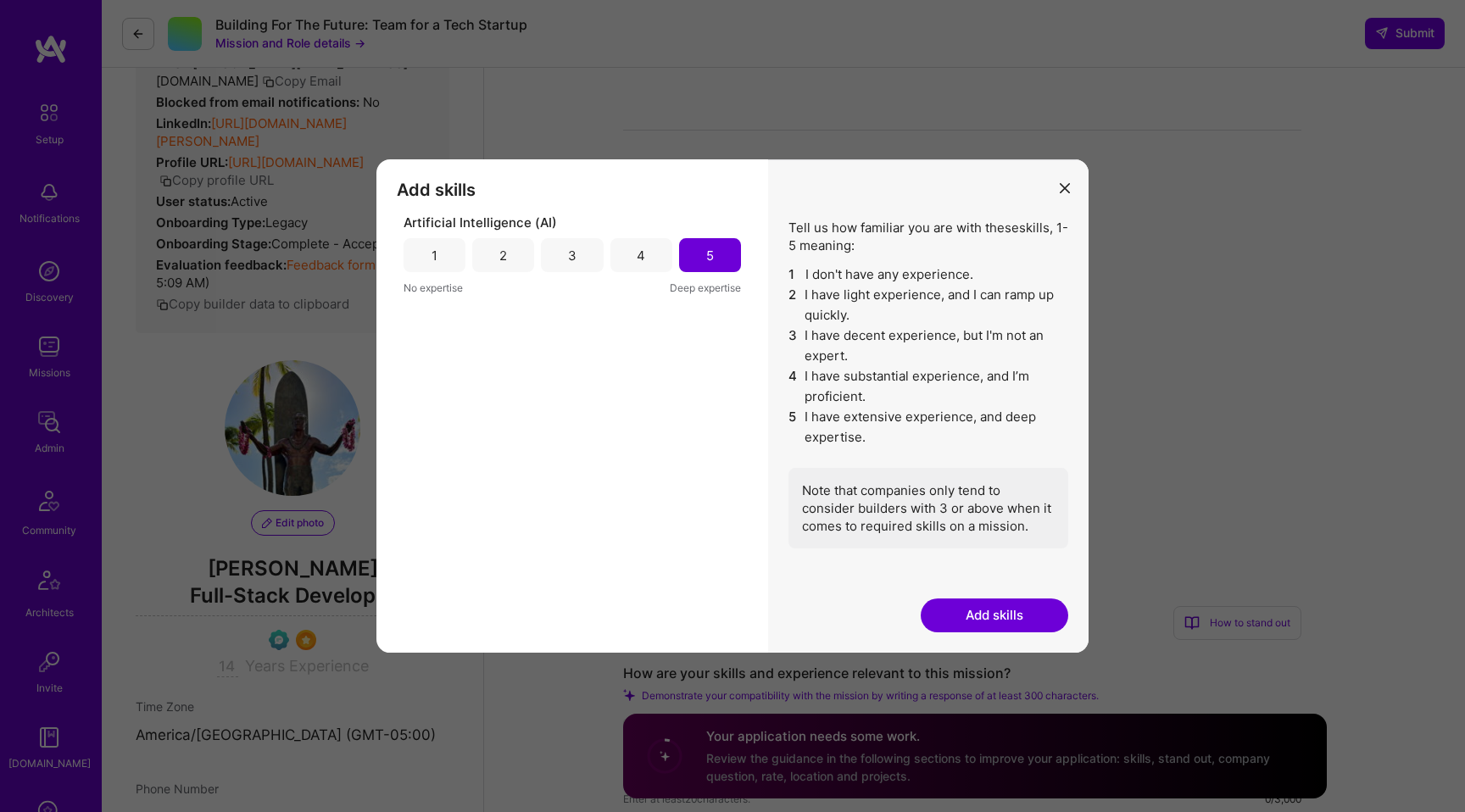
click at [960, 623] on button "Add skills" at bounding box center [993, 616] width 147 height 34
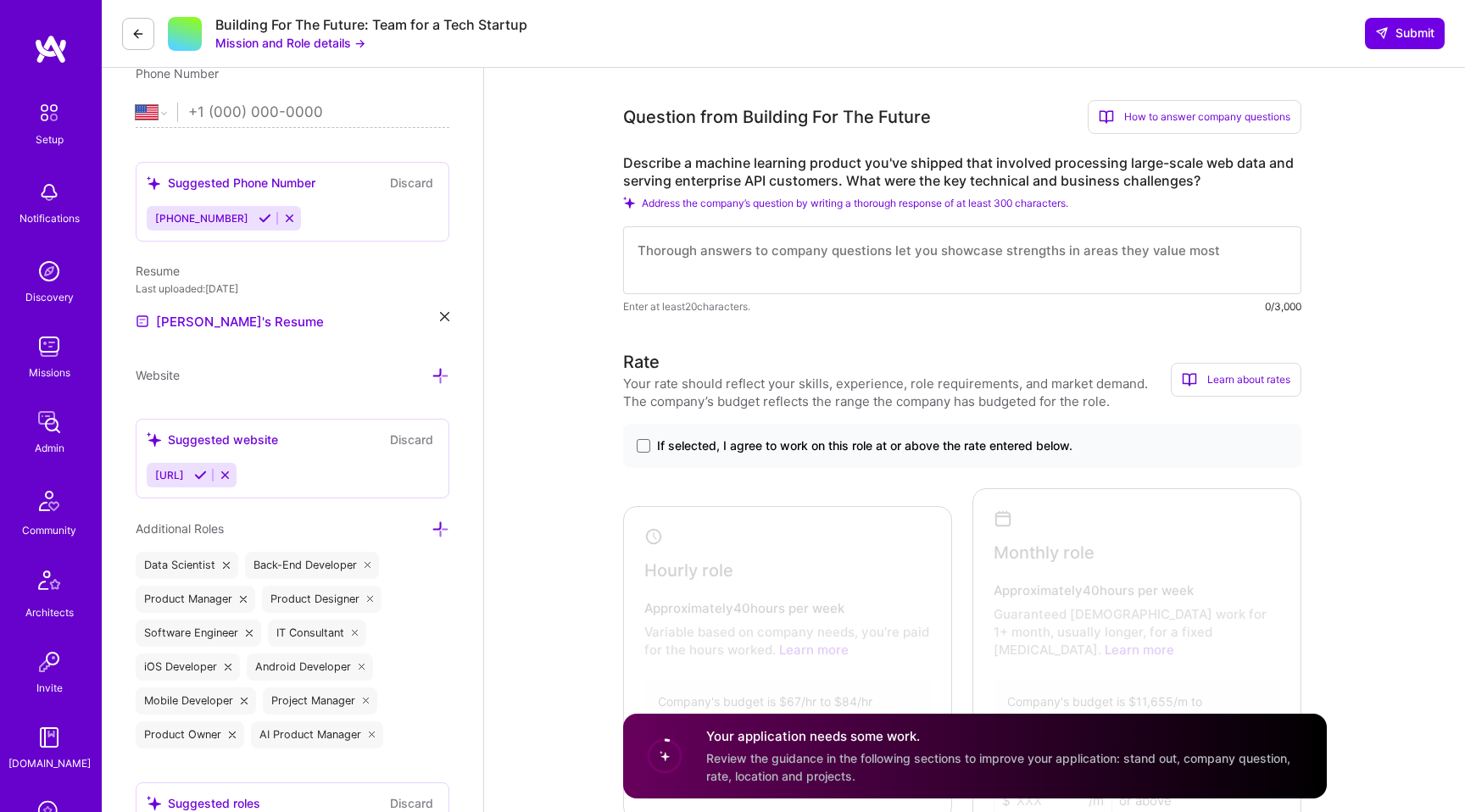
scroll to position [886, 0]
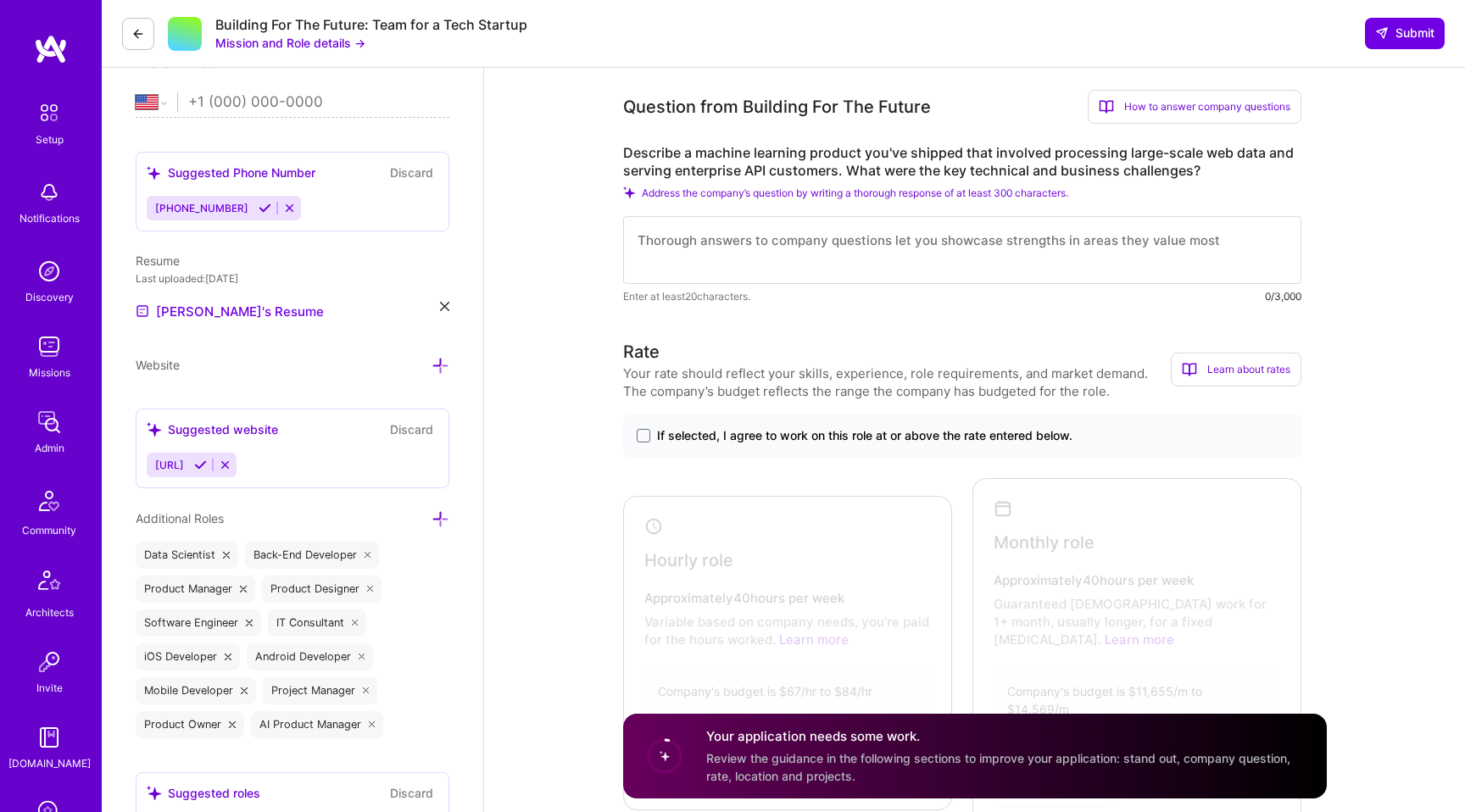
click at [827, 258] on textarea at bounding box center [962, 249] width 678 height 67
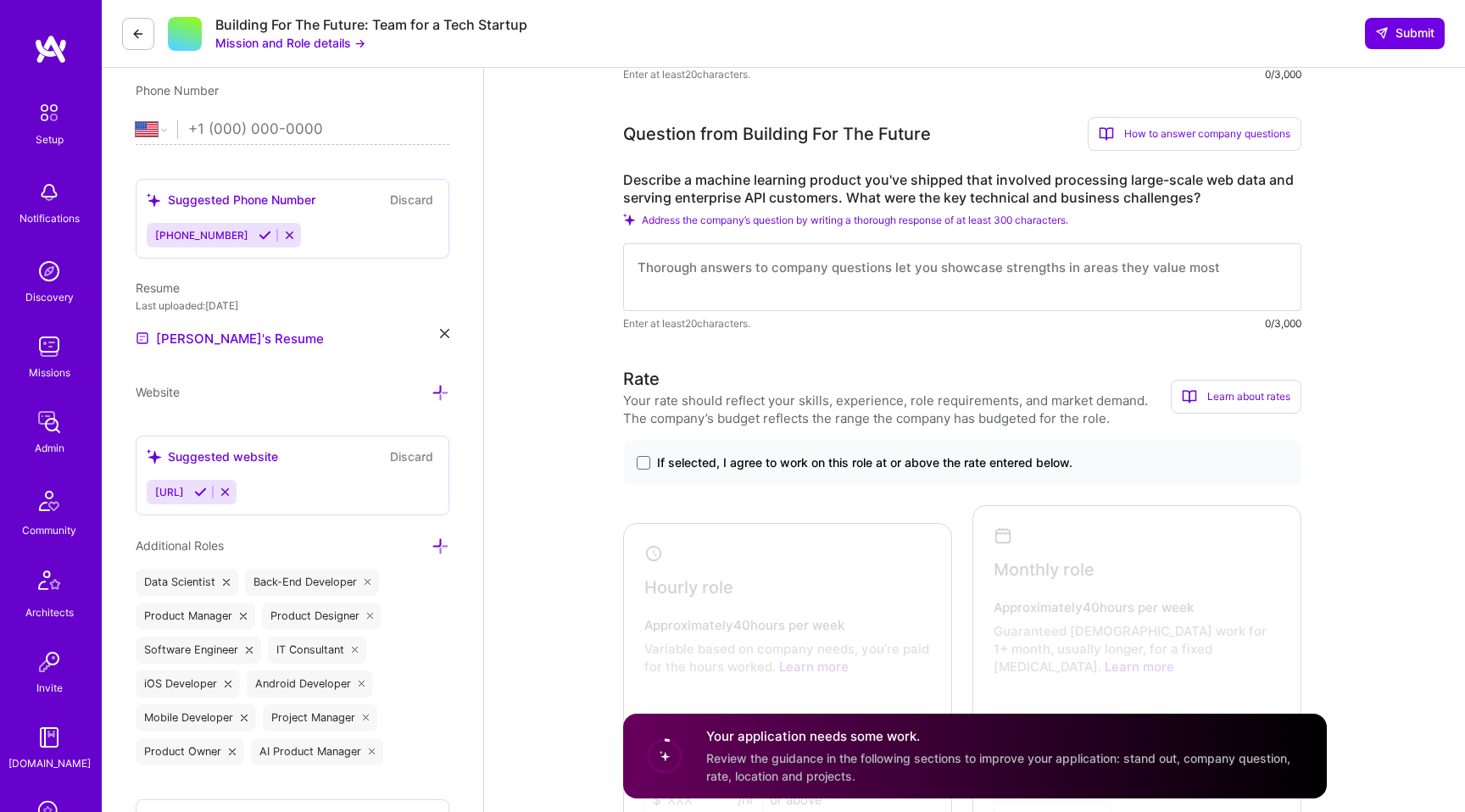
scroll to position [830, 0]
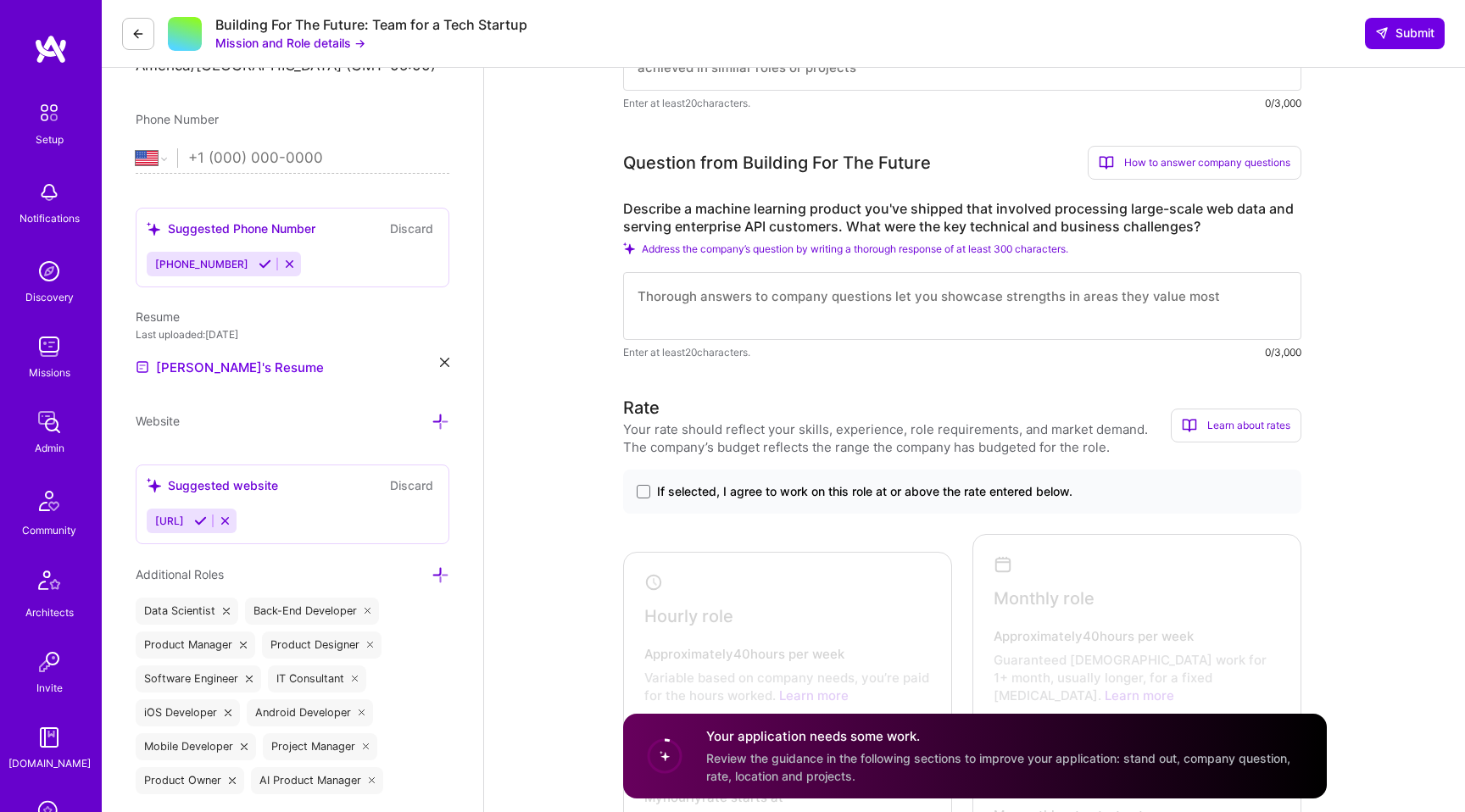
click at [746, 488] on span "If selected, I agree to work on this role at or above the rate entered below." at bounding box center [864, 491] width 416 height 17
click at [0, 0] on input "If selected, I agree to work on this role at or above the rate entered below." at bounding box center [0, 0] width 0 height 0
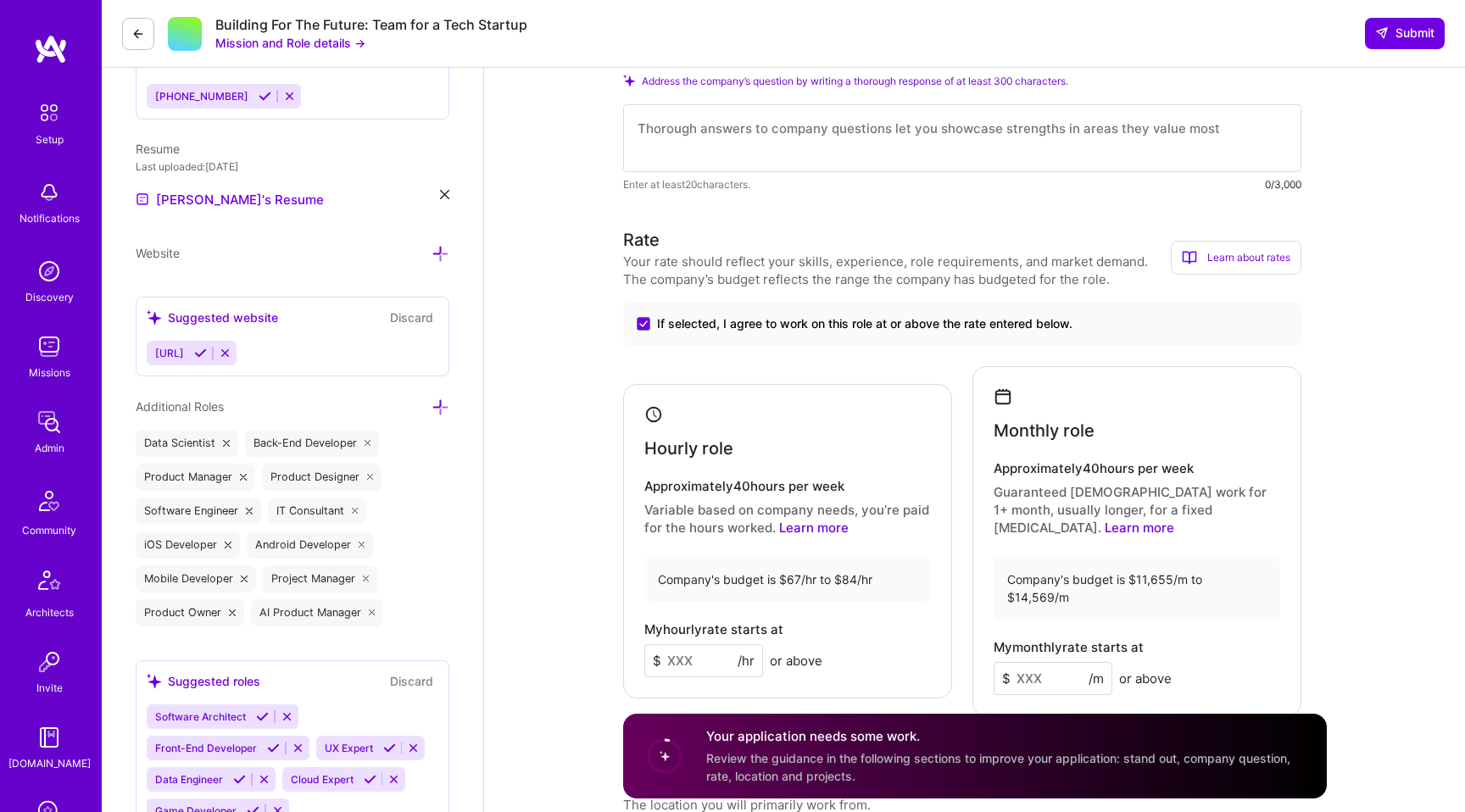
scroll to position [1015, 0]
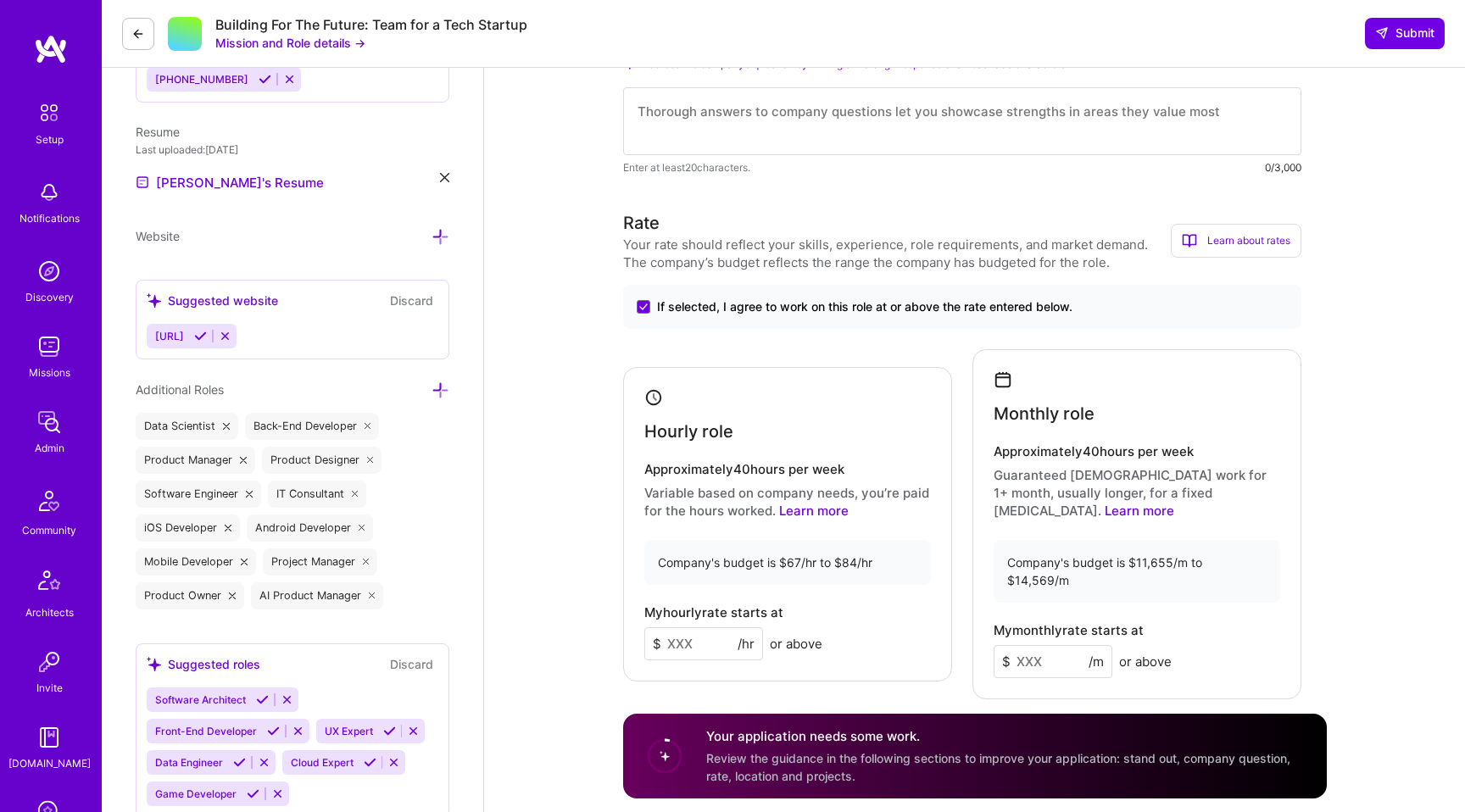
click at [714, 630] on input at bounding box center [703, 643] width 119 height 33
type input "80"
click at [719, 315] on div "If selected, I agree to work on this role at or above the rate entered below." at bounding box center [962, 306] width 678 height 44
click at [719, 309] on span "If selected, I agree to work on this role at or above the rate entered below." at bounding box center [864, 307] width 416 height 17
click at [0, 0] on input "If selected, I agree to work on this role at or above the rate entered below." at bounding box center [0, 0] width 0 height 0
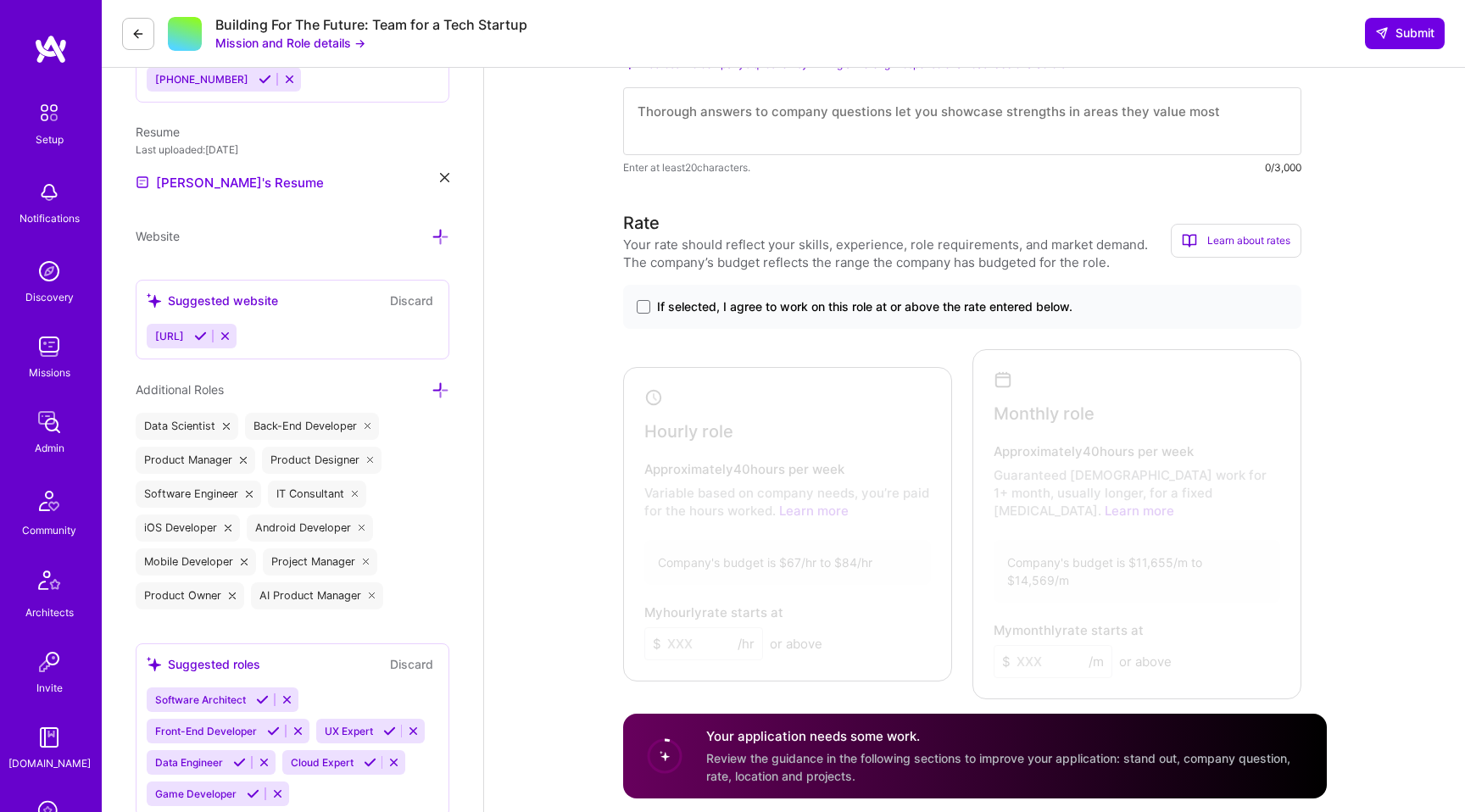
click at [719, 308] on span "If selected, I agree to work on this role at or above the rate entered below." at bounding box center [864, 307] width 416 height 17
click at [0, 0] on input "If selected, I agree to work on this role at or above the rate entered below." at bounding box center [0, 0] width 0 height 0
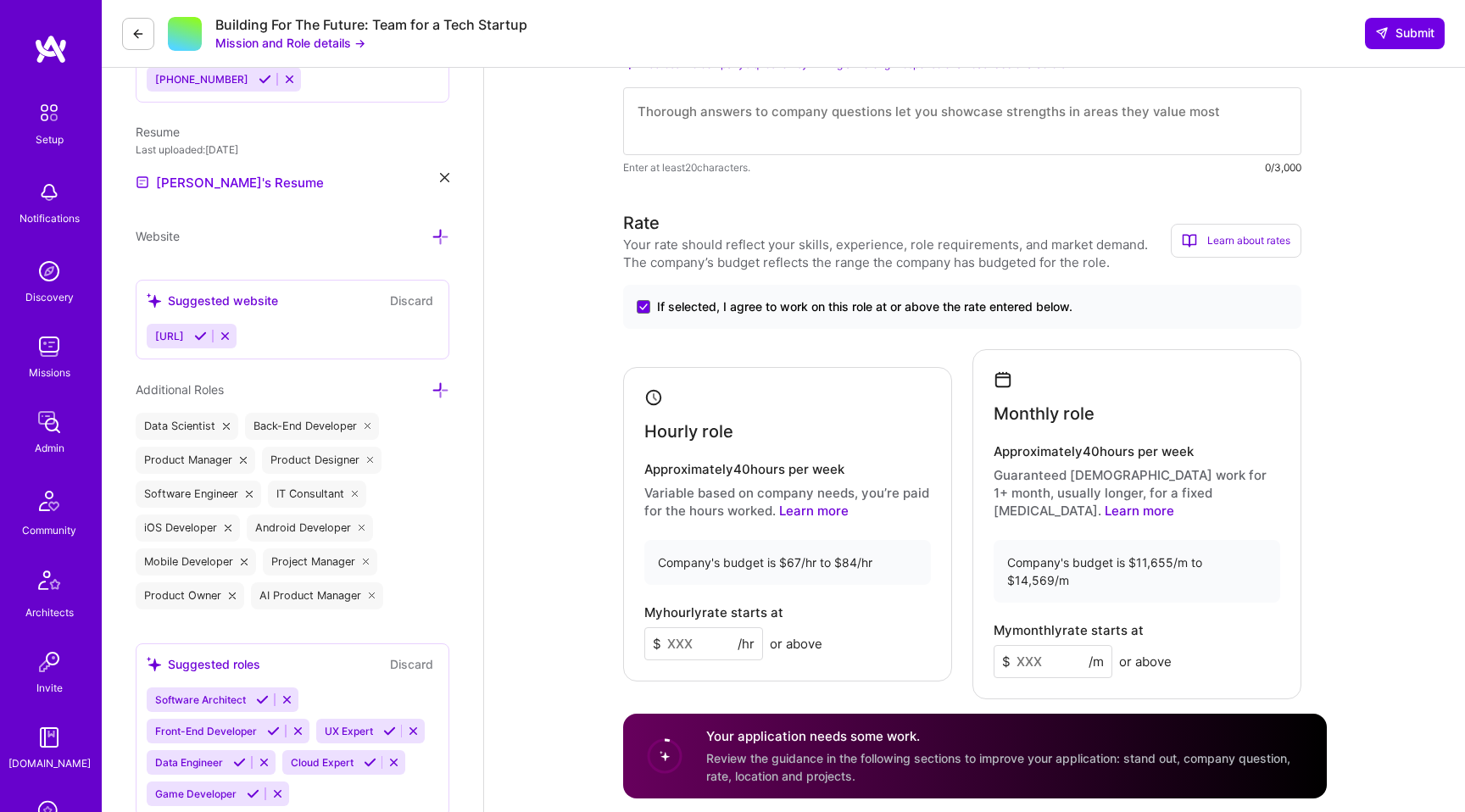
click at [690, 627] on input at bounding box center [703, 643] width 119 height 33
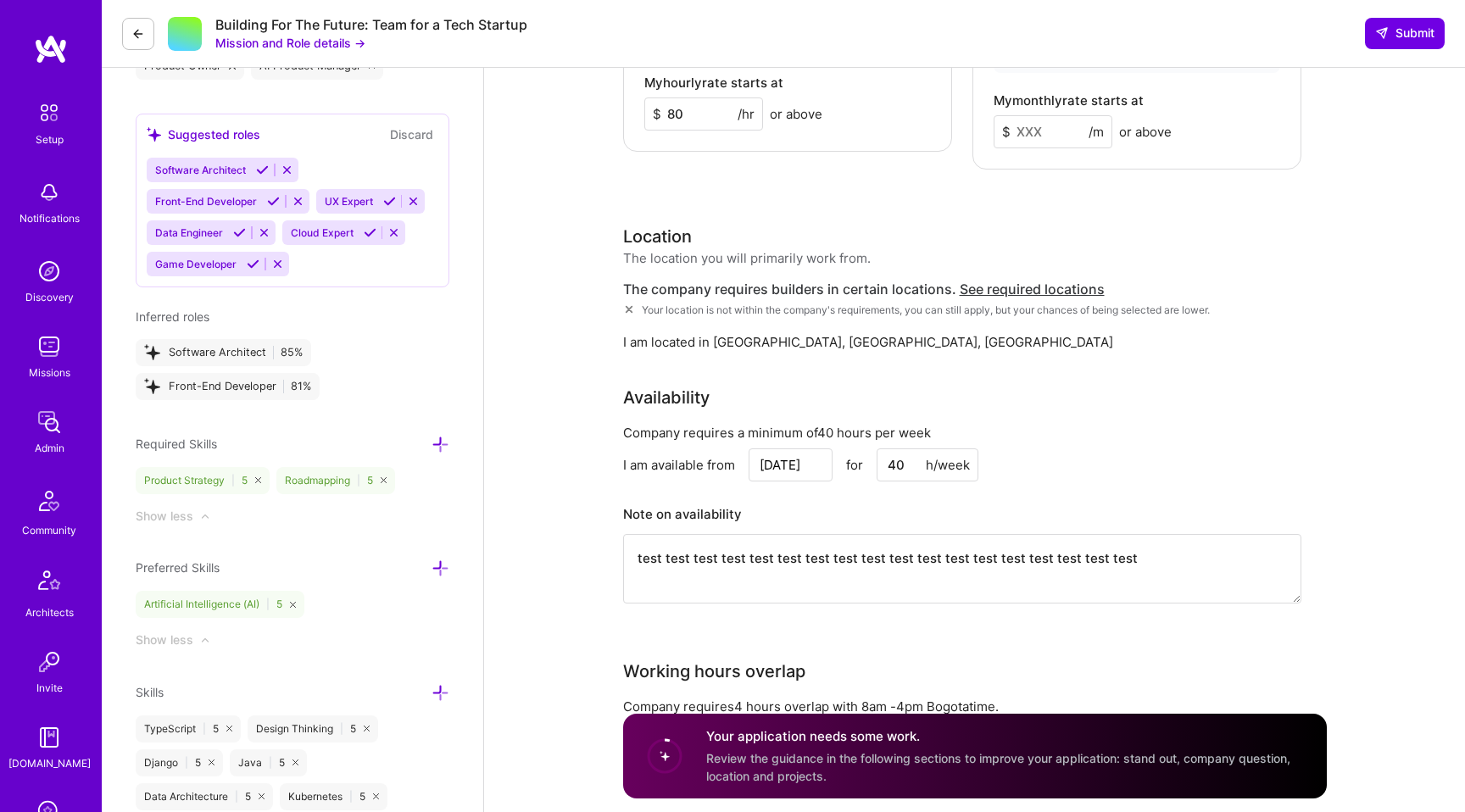
type input "80"
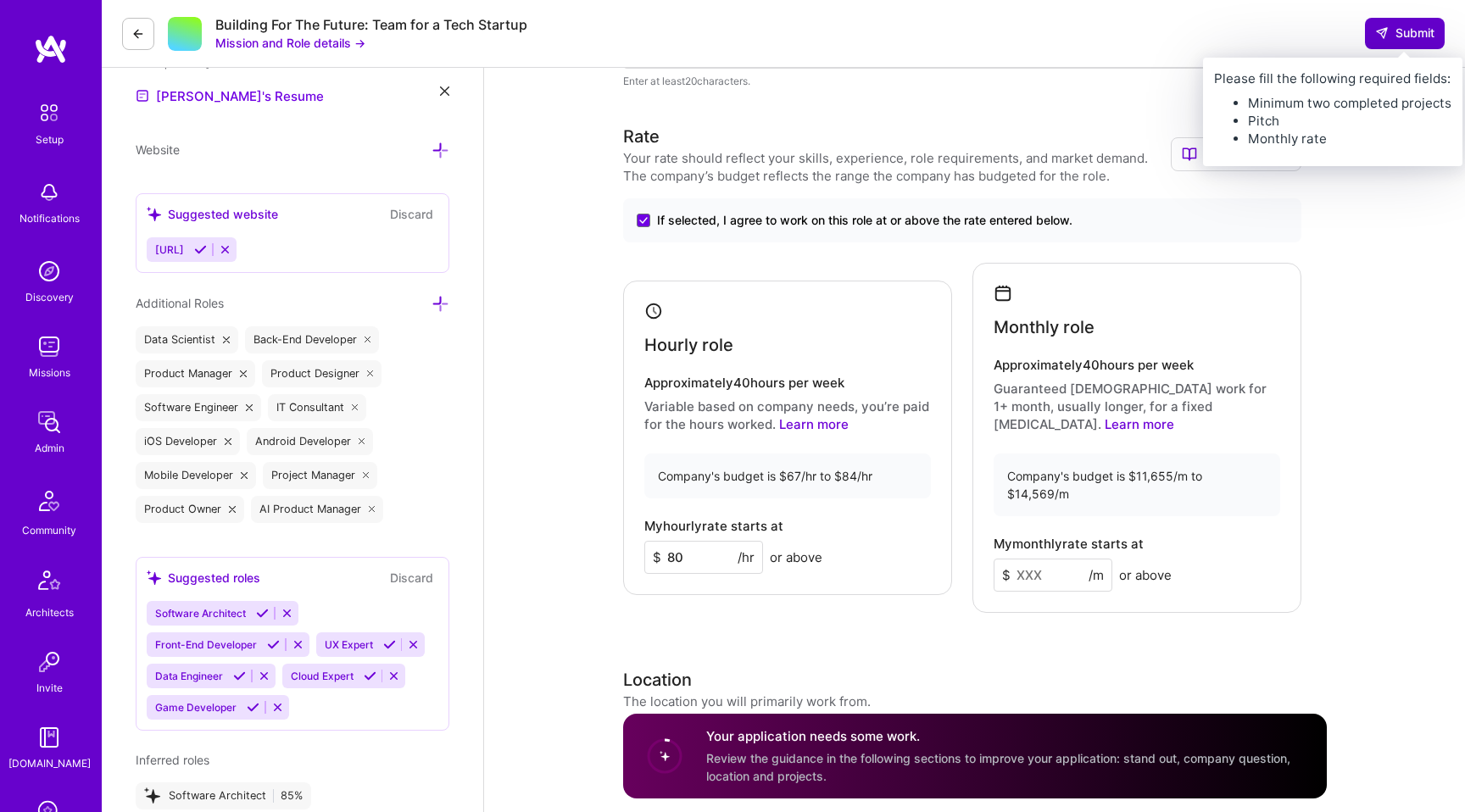
click at [1404, 35] on span "Submit" at bounding box center [1404, 33] width 60 height 17
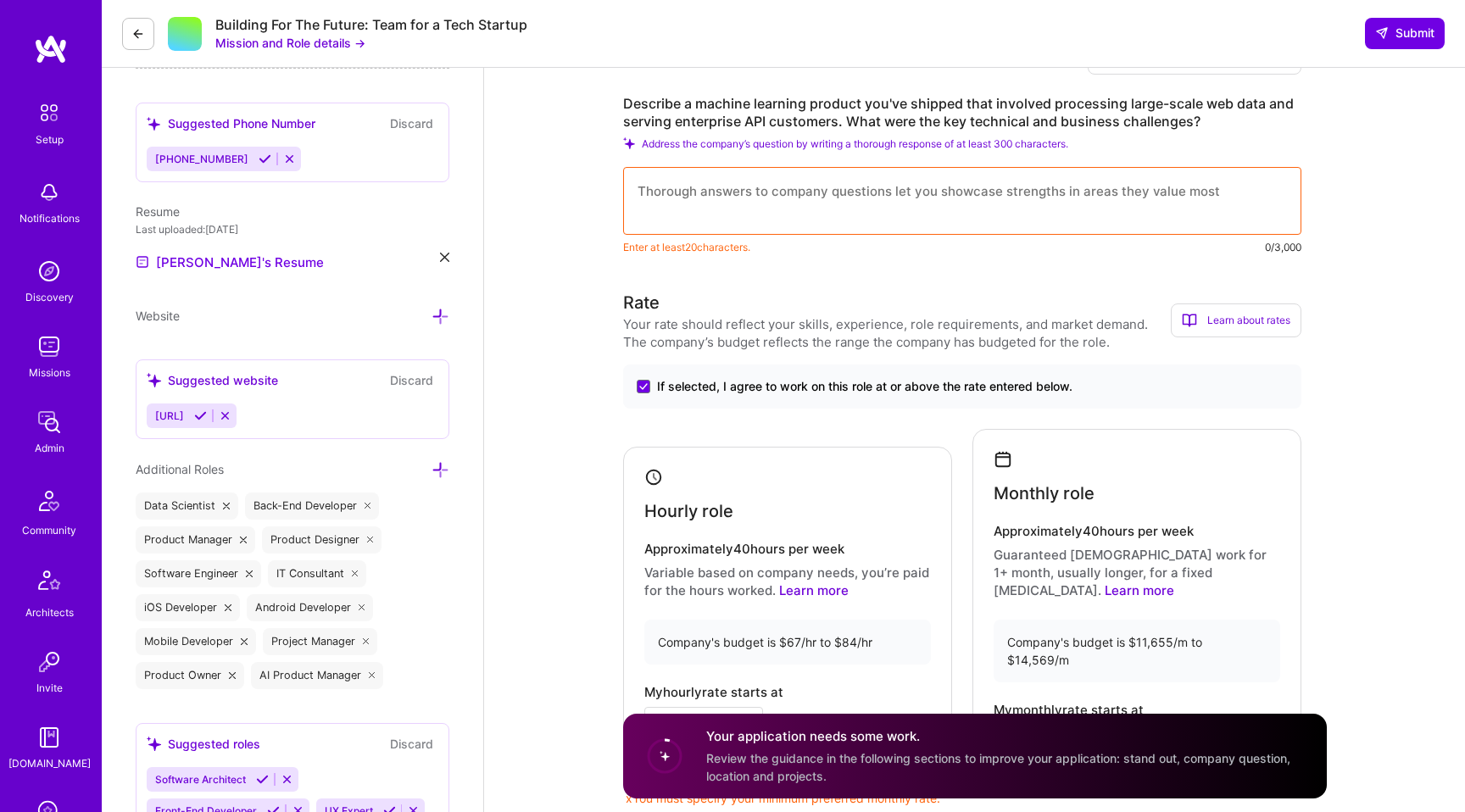
scroll to position [892, 0]
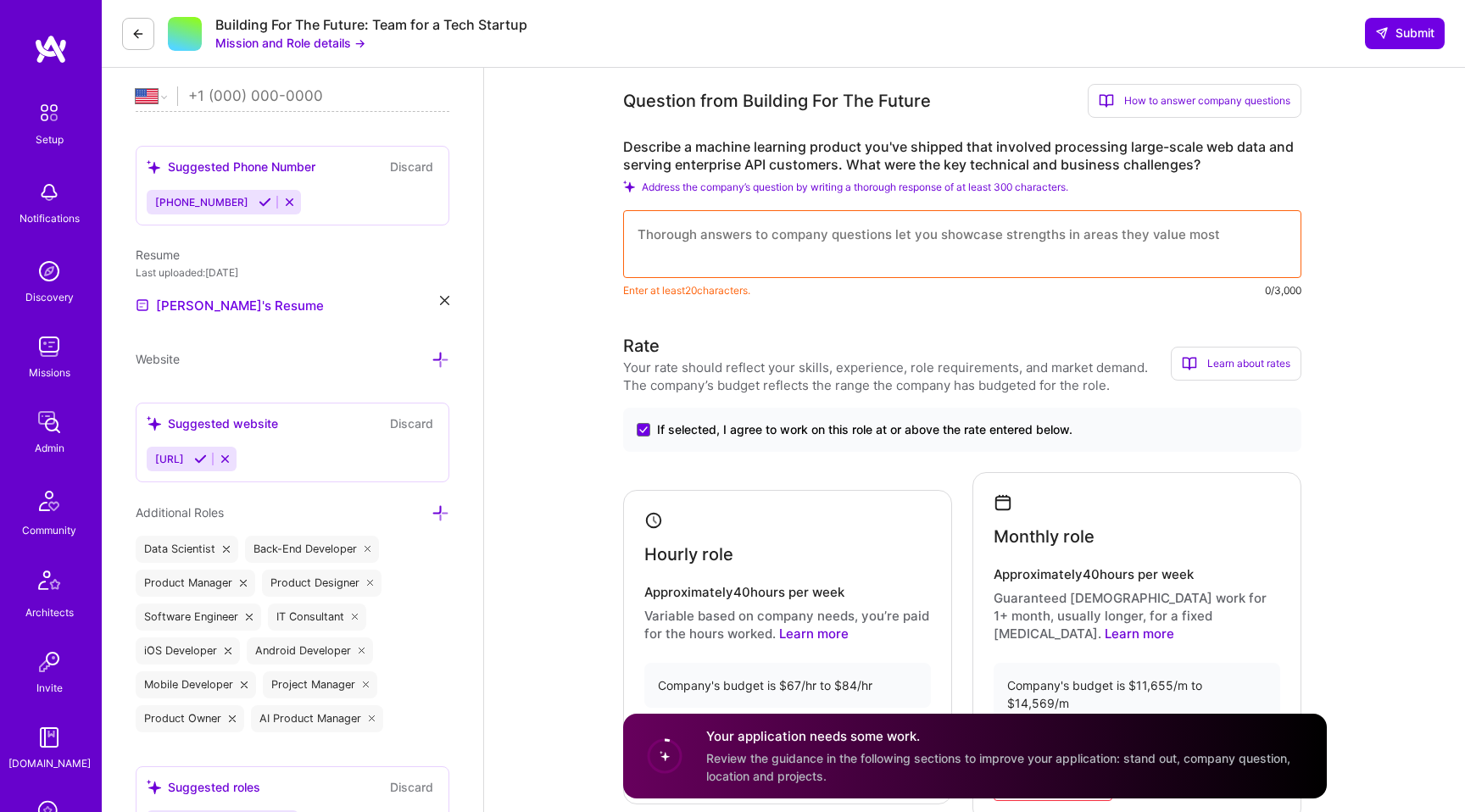
click at [735, 255] on textarea at bounding box center [962, 244] width 678 height 67
paste textarea "Lorem ipsum dolor sit amet, consectetur adipiscing elit. Curabitur cursus tempu…"
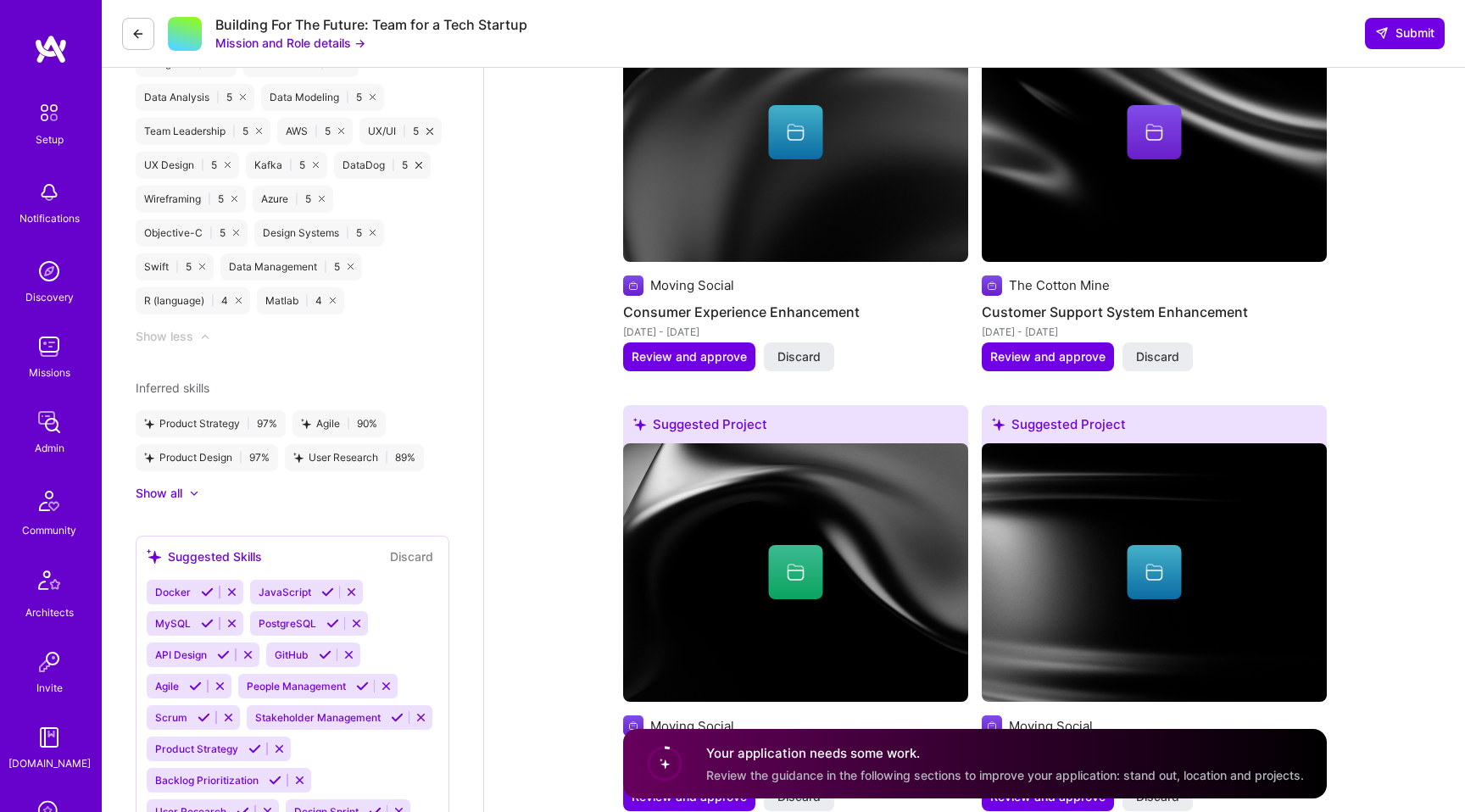
scroll to position [2695, 0]
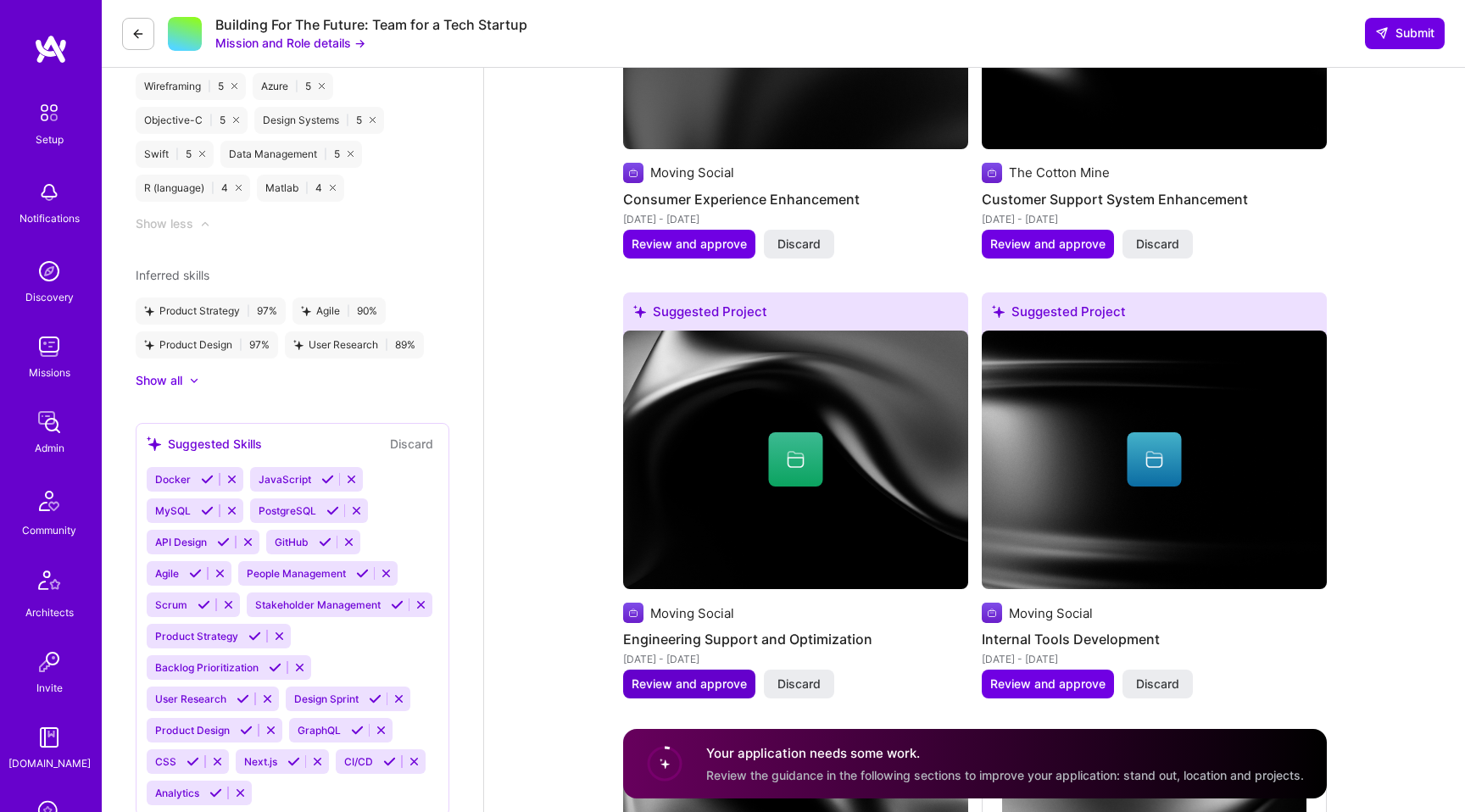
type textarea "Lorem ipsum dolor sit amet, consectetur adipiscing elit. Curabitur cursus tempu…"
click at [665, 670] on button "Review and approve" at bounding box center [689, 684] width 132 height 28
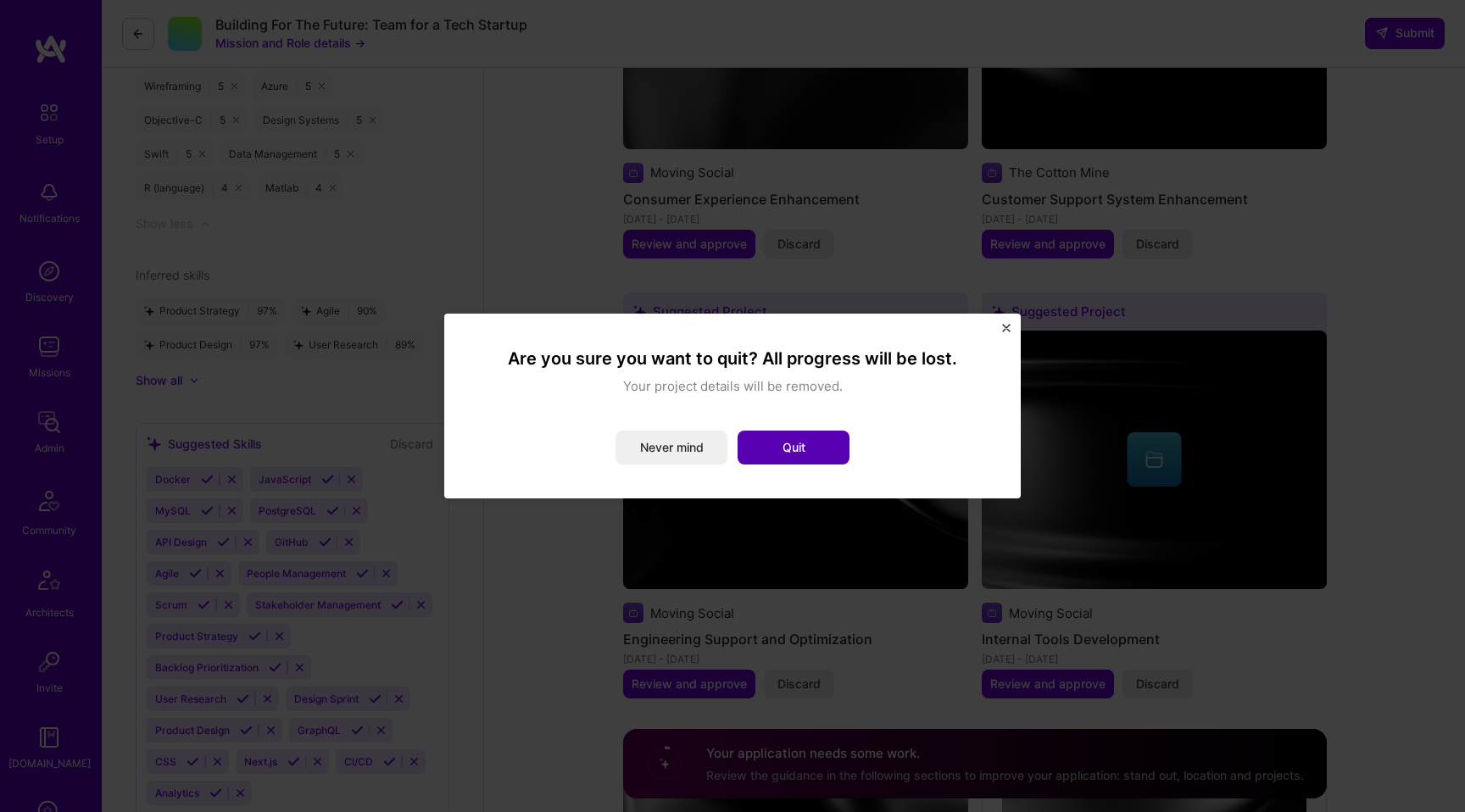
click at [779, 444] on button "Quit" at bounding box center [793, 448] width 112 height 34
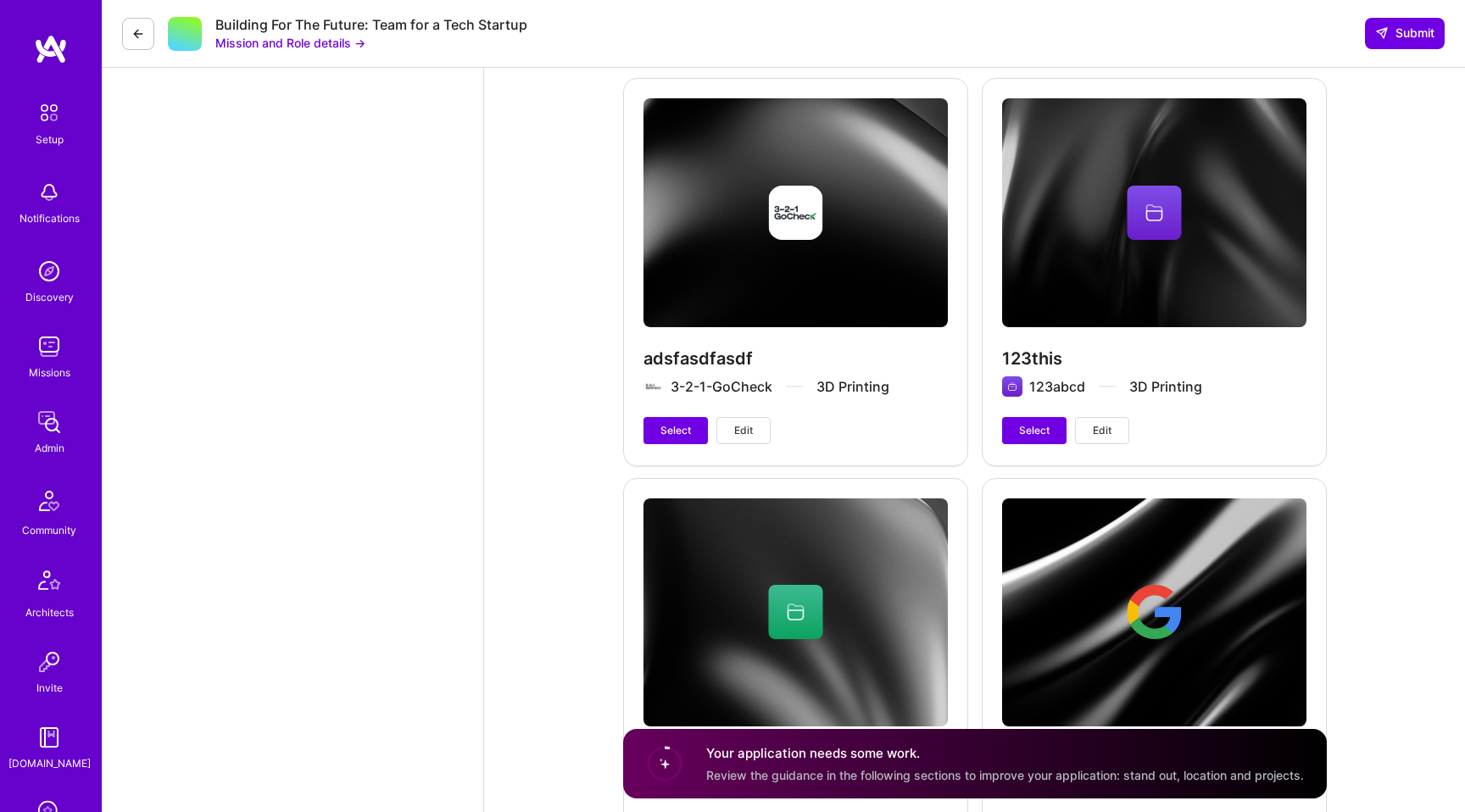
scroll to position [3874, 0]
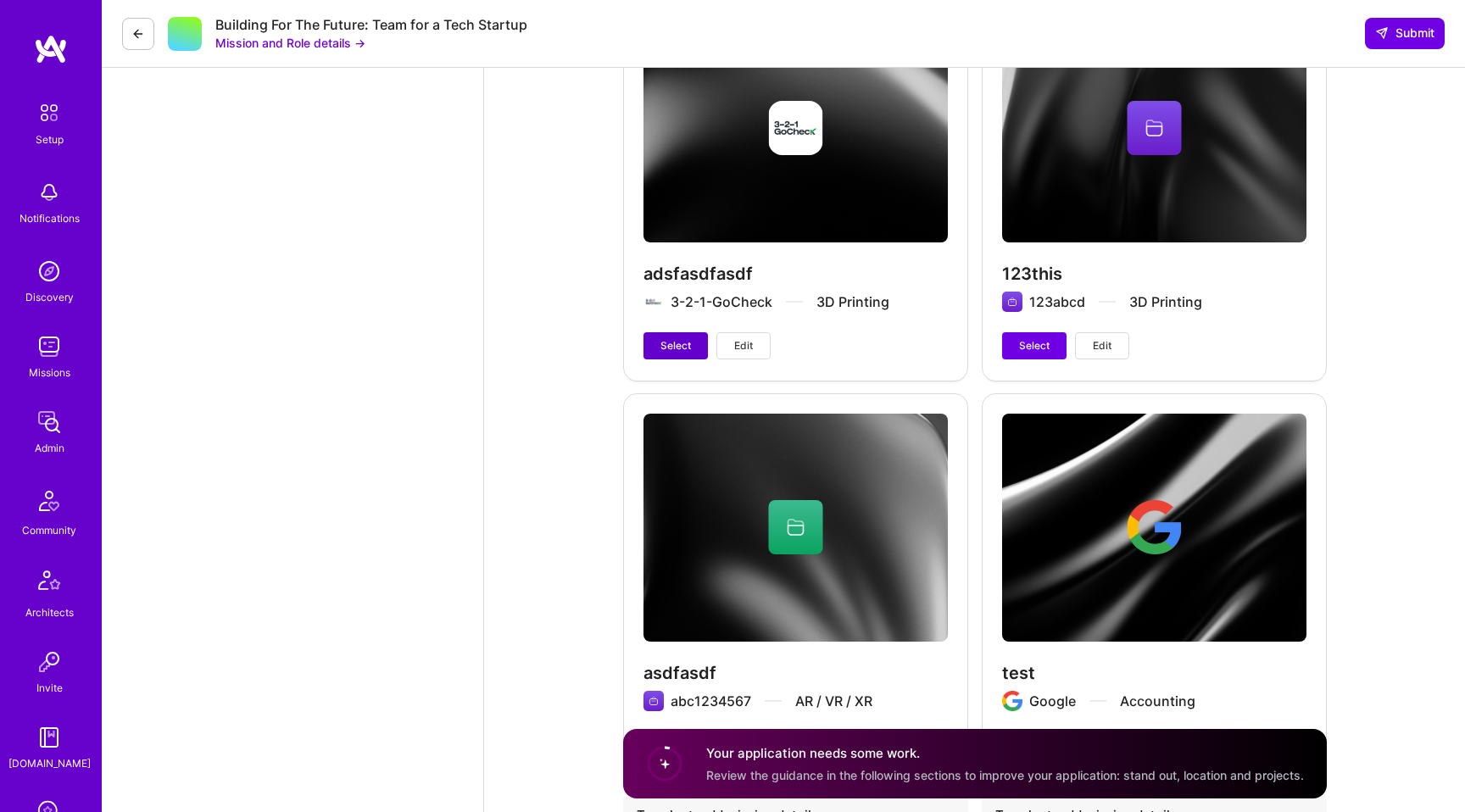
click at [666, 339] on span "Select" at bounding box center [676, 346] width 30 height 15
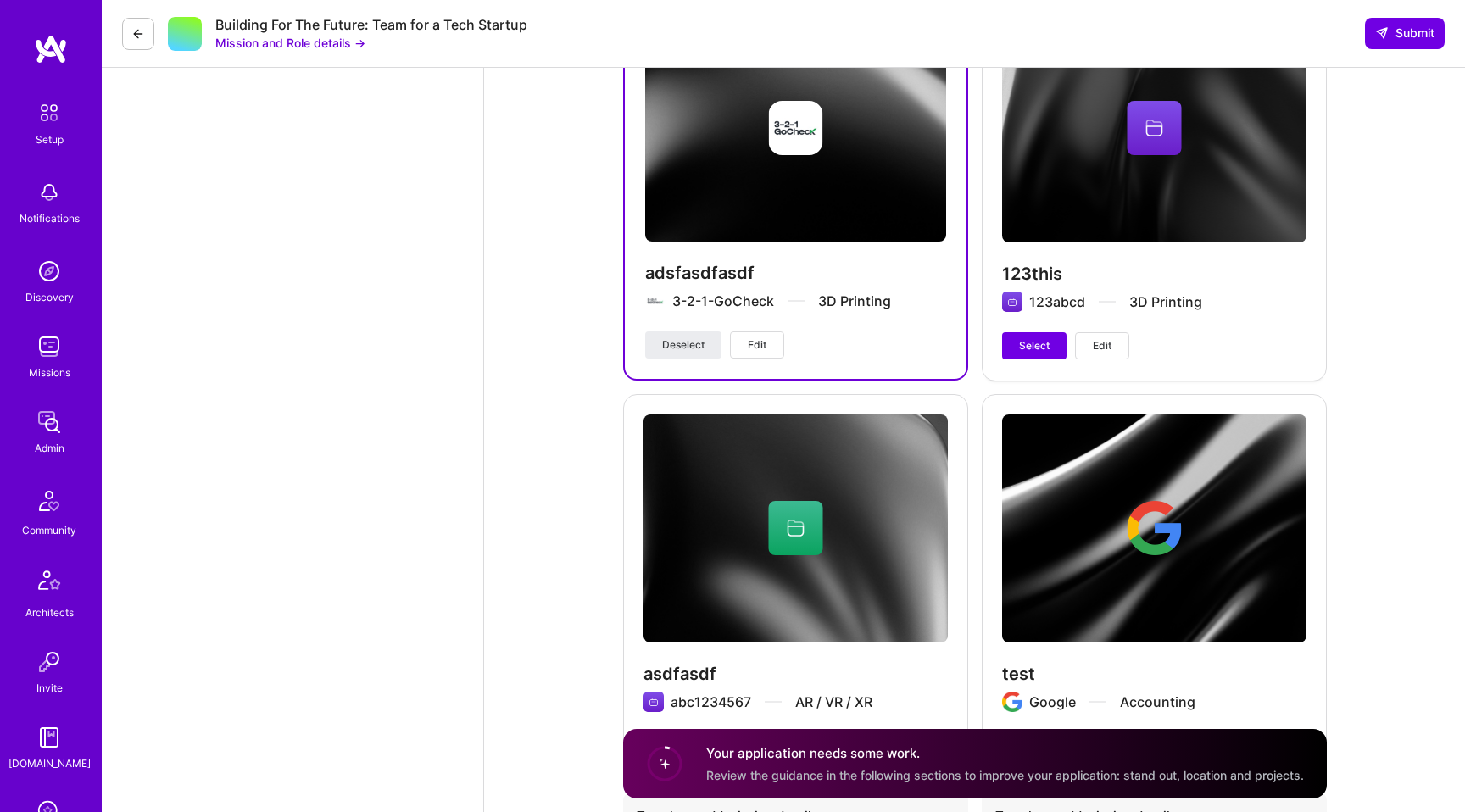
click at [1031, 323] on div "123this 123abcd 3D Printing Select Edit" at bounding box center [1155, 186] width 345 height 386
click at [1031, 332] on button "Select" at bounding box center [1034, 345] width 65 height 28
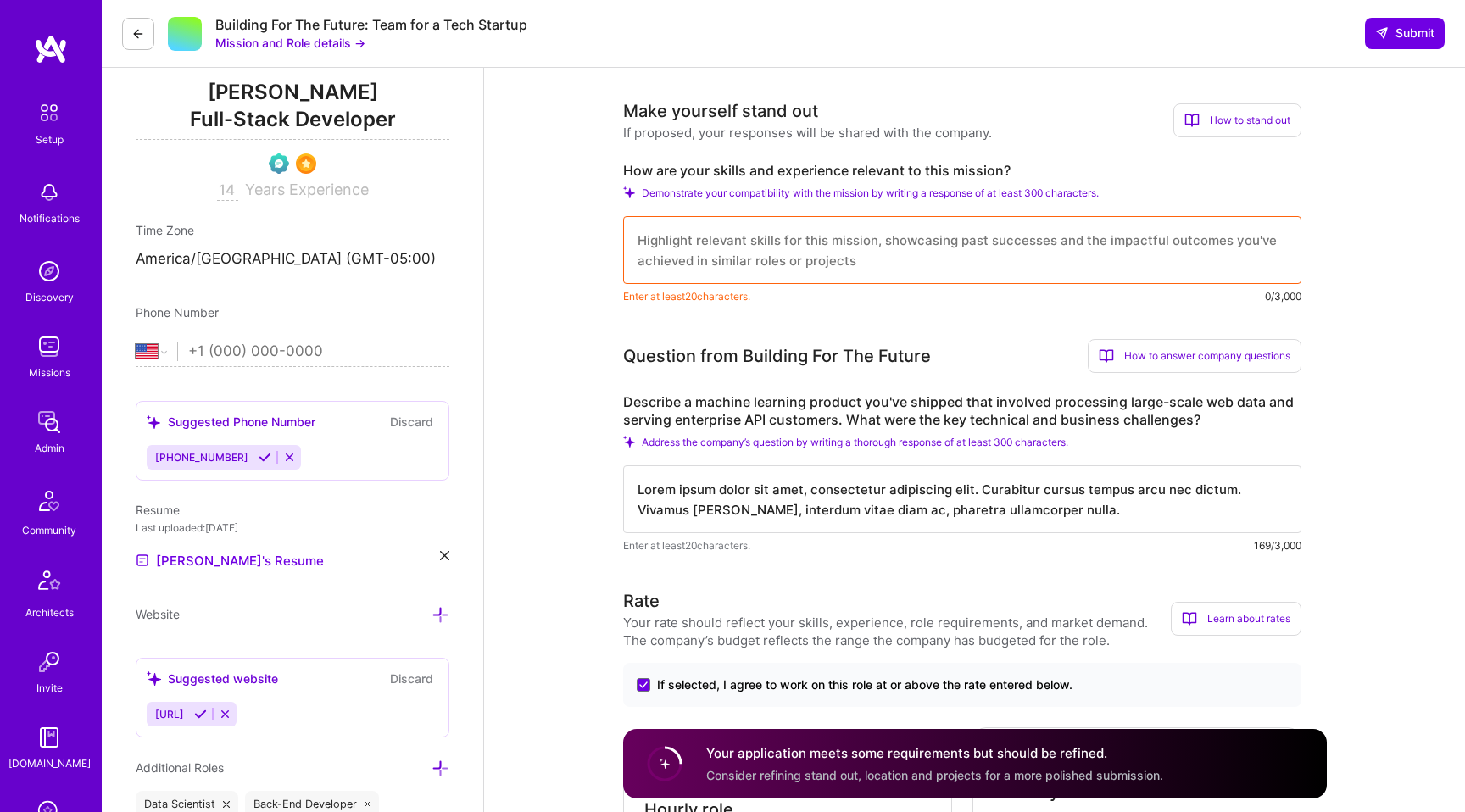
scroll to position [603, 0]
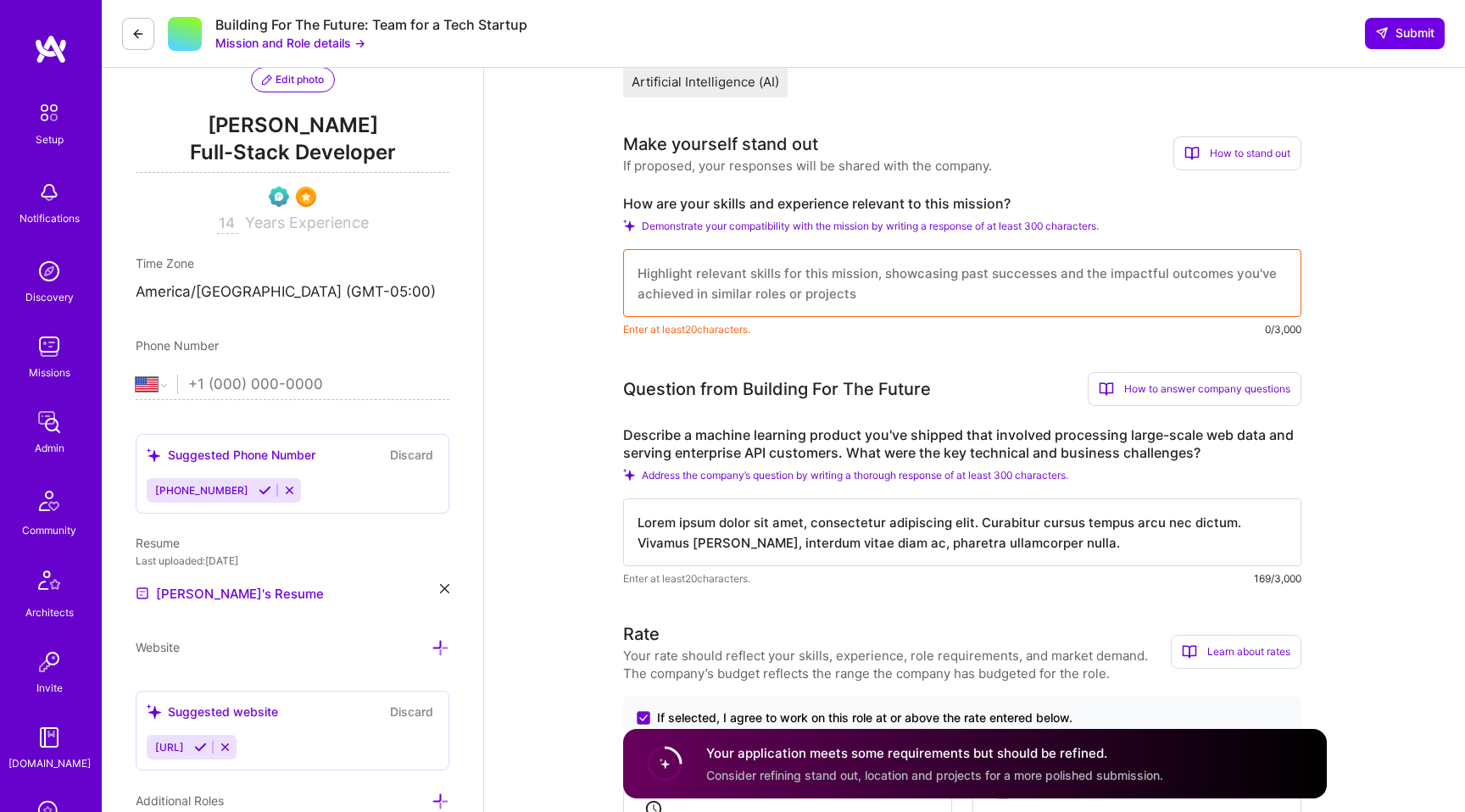
click at [902, 290] on textarea at bounding box center [962, 283] width 678 height 67
paste textarea "Lorem ipsum dolor sit amet, consectetur adipiscing elit. Curabitur cursus tempu…"
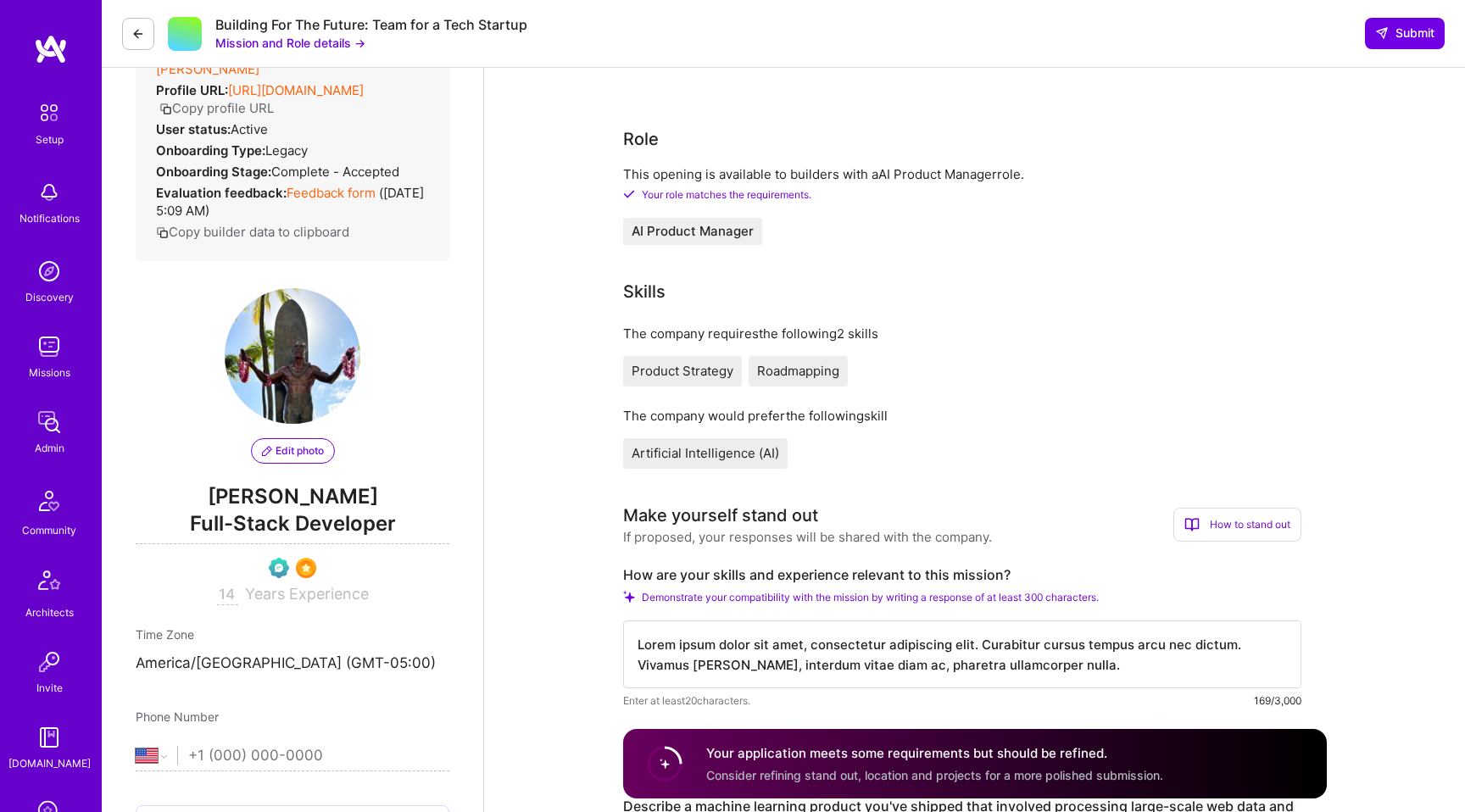
scroll to position [0, 0]
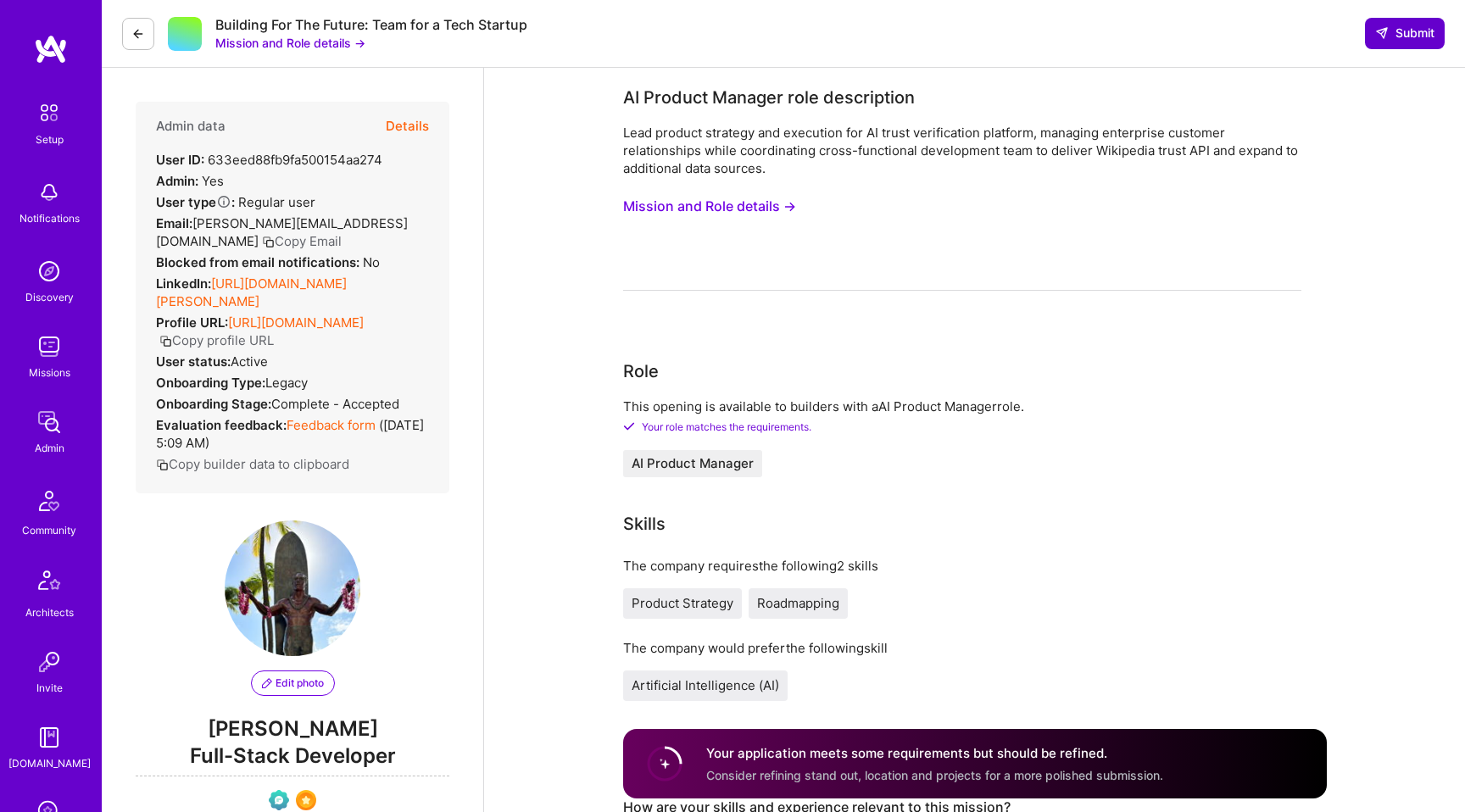
type textarea "Lorem ipsum dolor sit amet, consectetur adipiscing elit. Curabitur cursus tempu…"
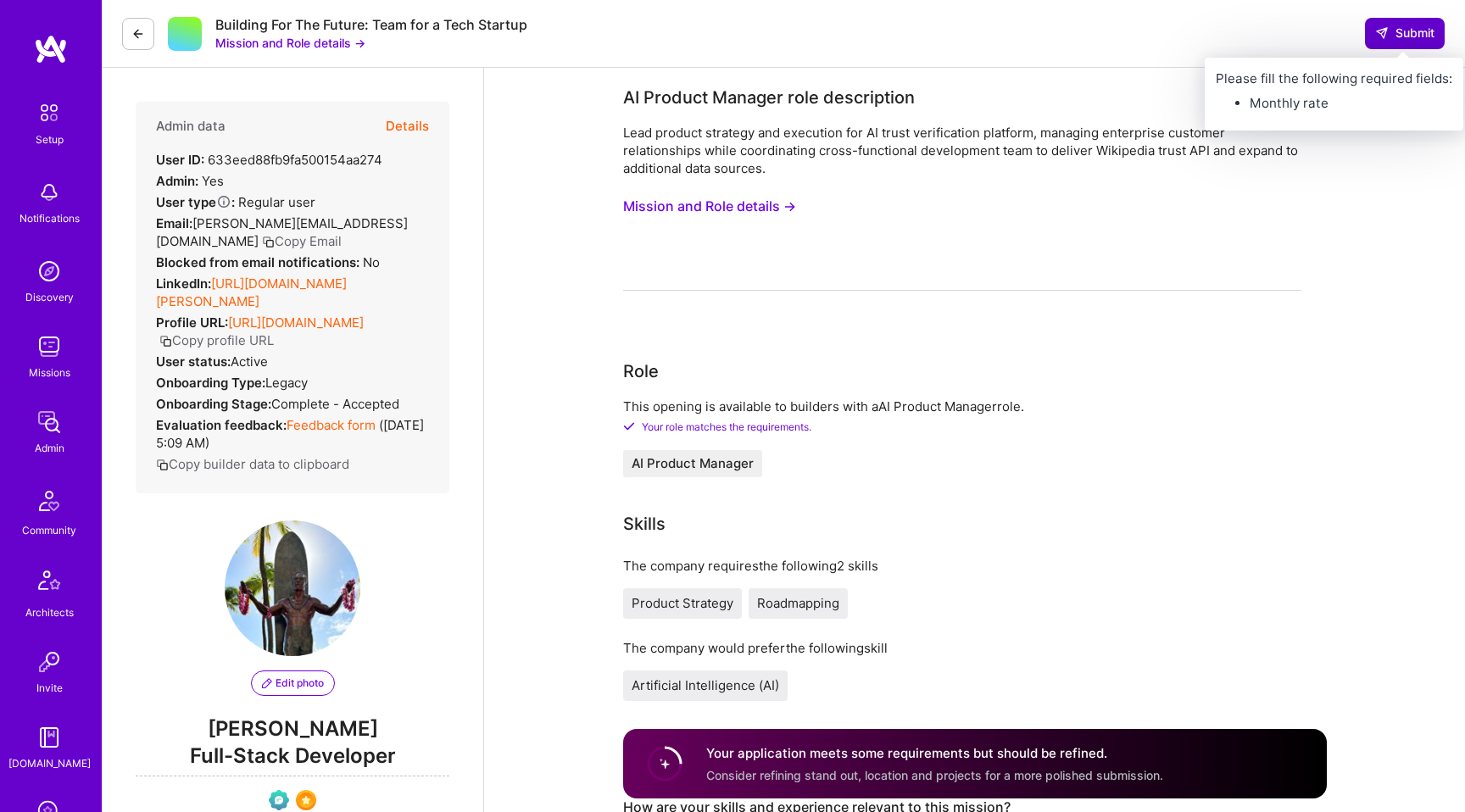
click at [1411, 33] on span "Submit" at bounding box center [1404, 33] width 60 height 17
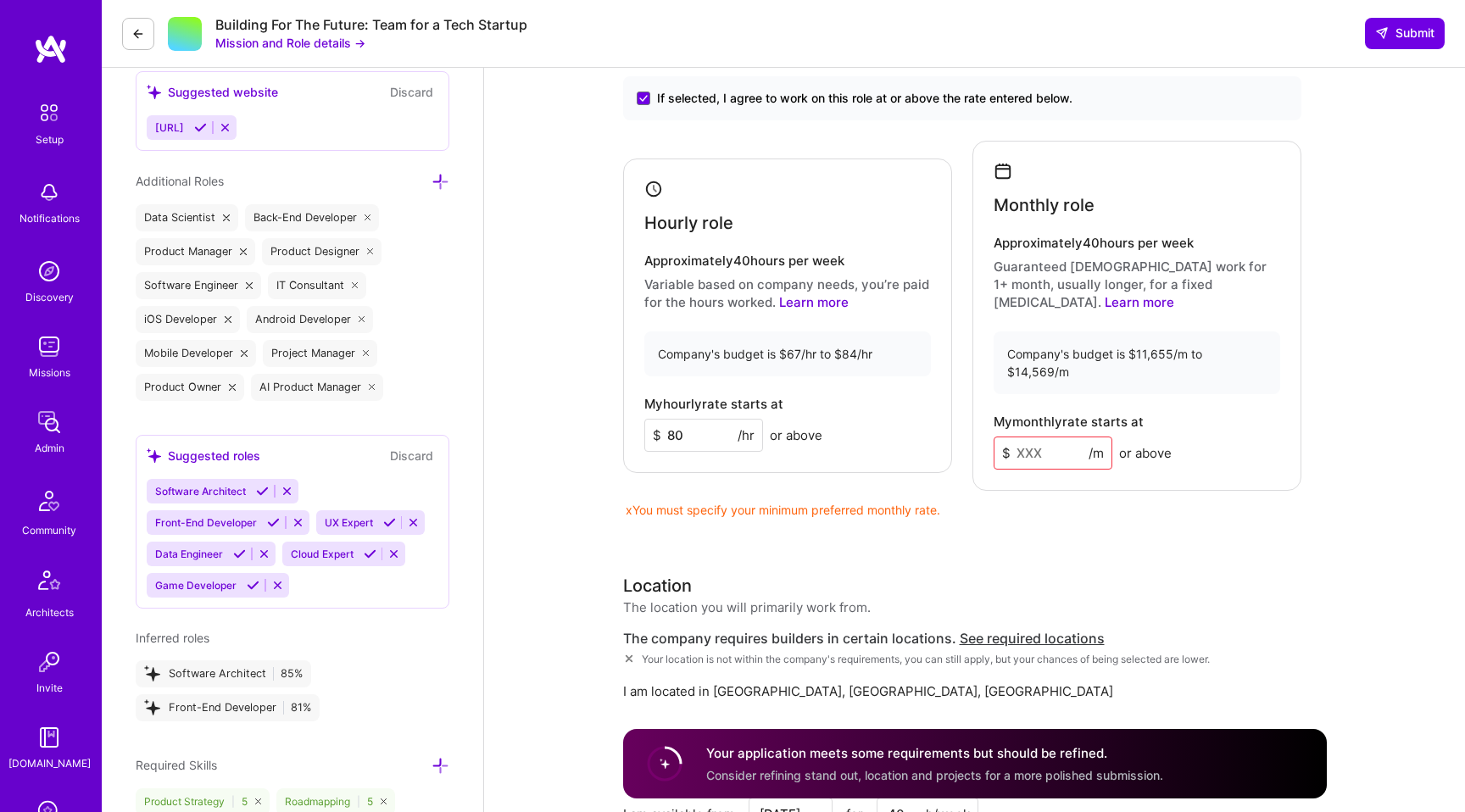
scroll to position [1289, 0]
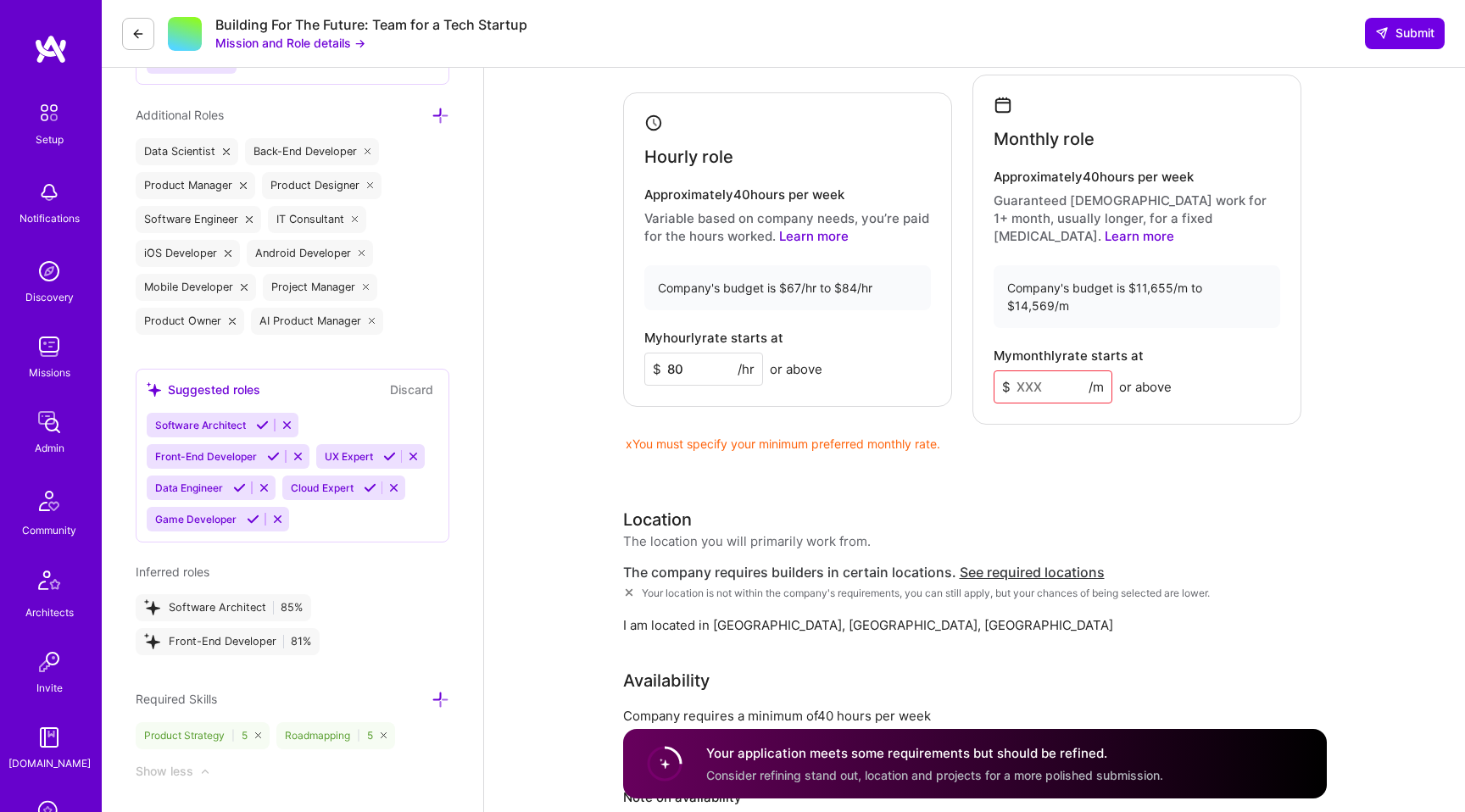
click at [1077, 370] on input at bounding box center [1052, 386] width 119 height 33
type input "2"
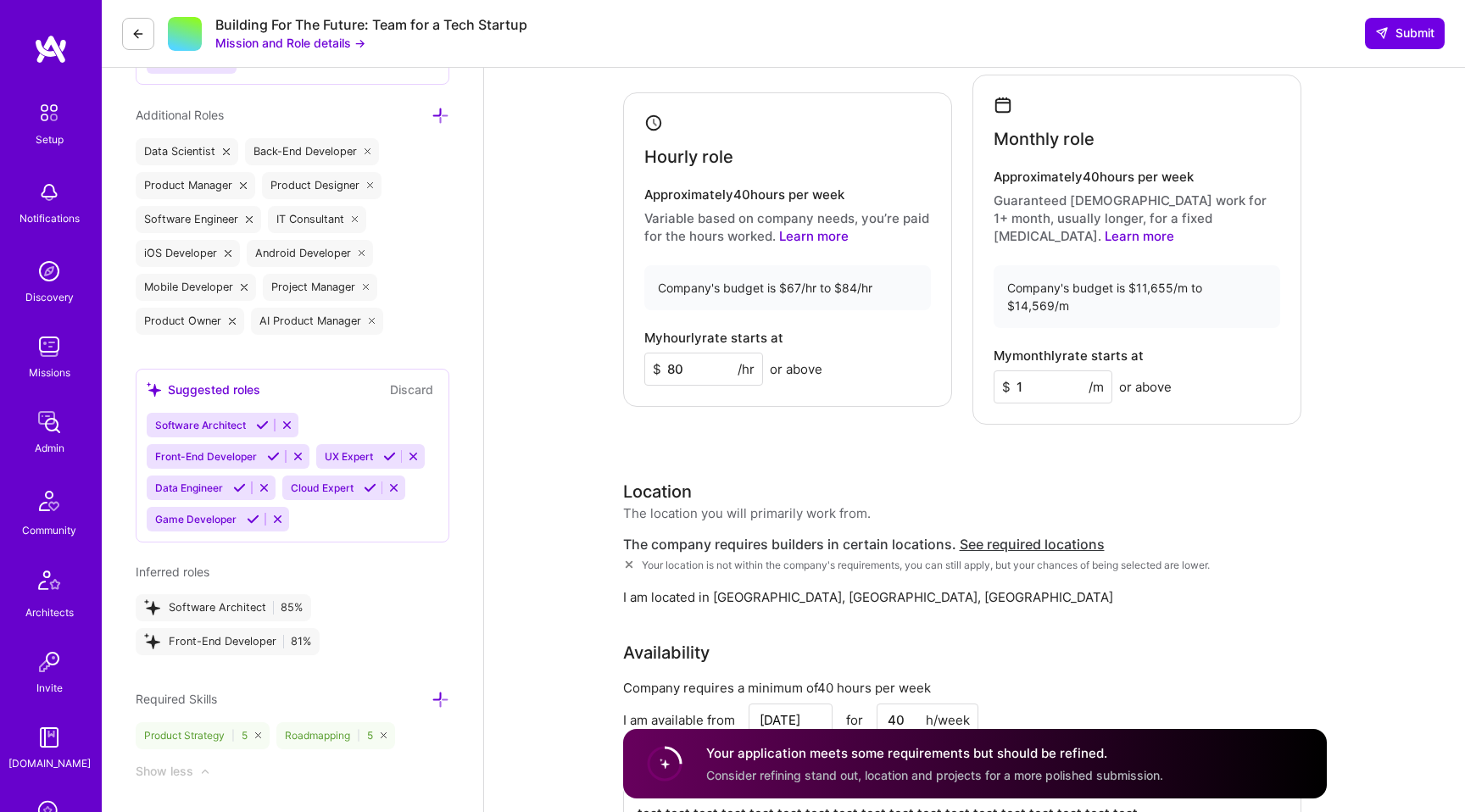
type input "14"
drag, startPoint x: 1209, startPoint y: 266, endPoint x: 1251, endPoint y: 268, distance: 42.0
click at [1251, 267] on div "Company's budget is $11,655/m to $14,569/m" at bounding box center [1137, 297] width 287 height 63
copy div "14,569"
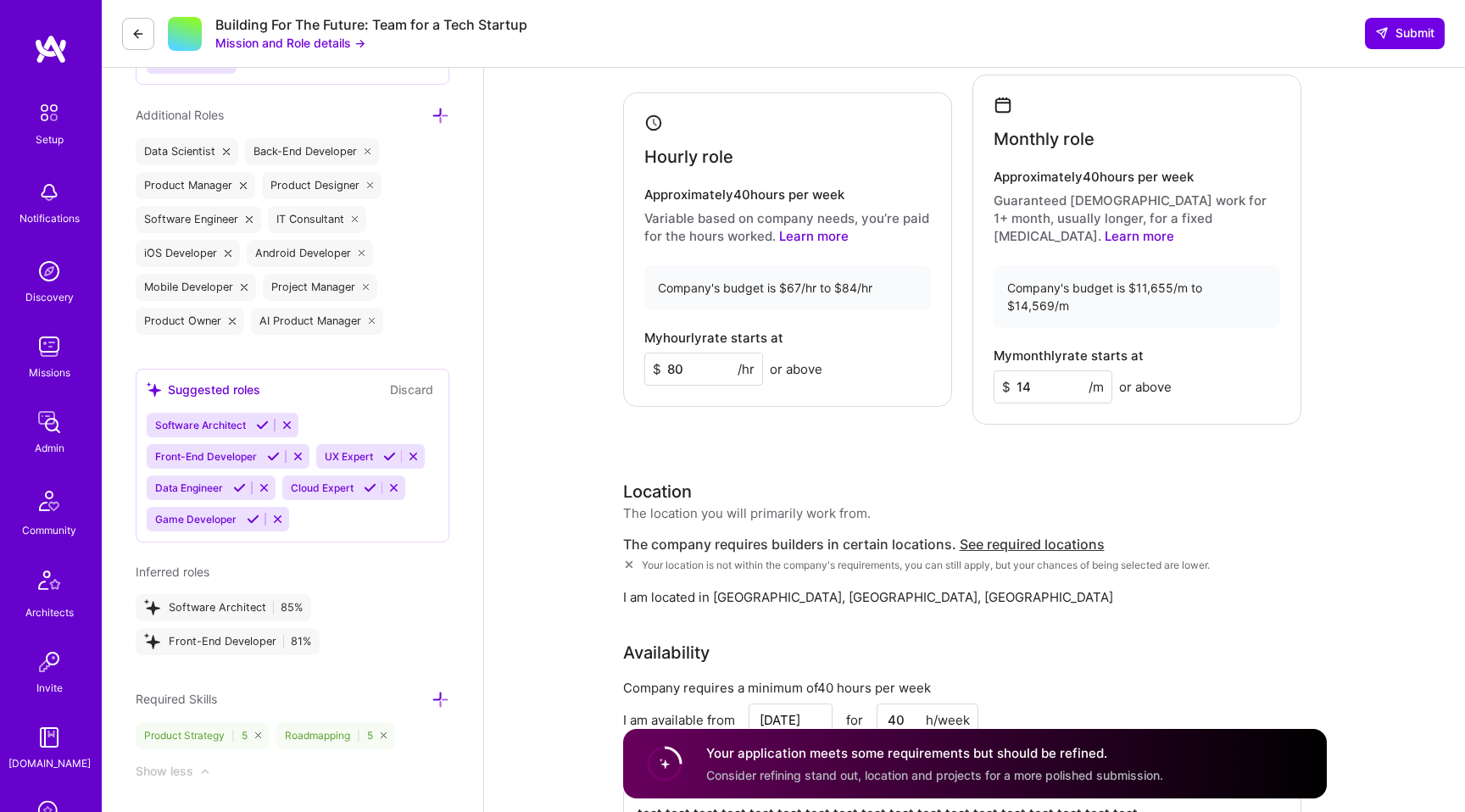
click at [1040, 370] on input "14" at bounding box center [1052, 386] width 119 height 33
paste input
type input "1"
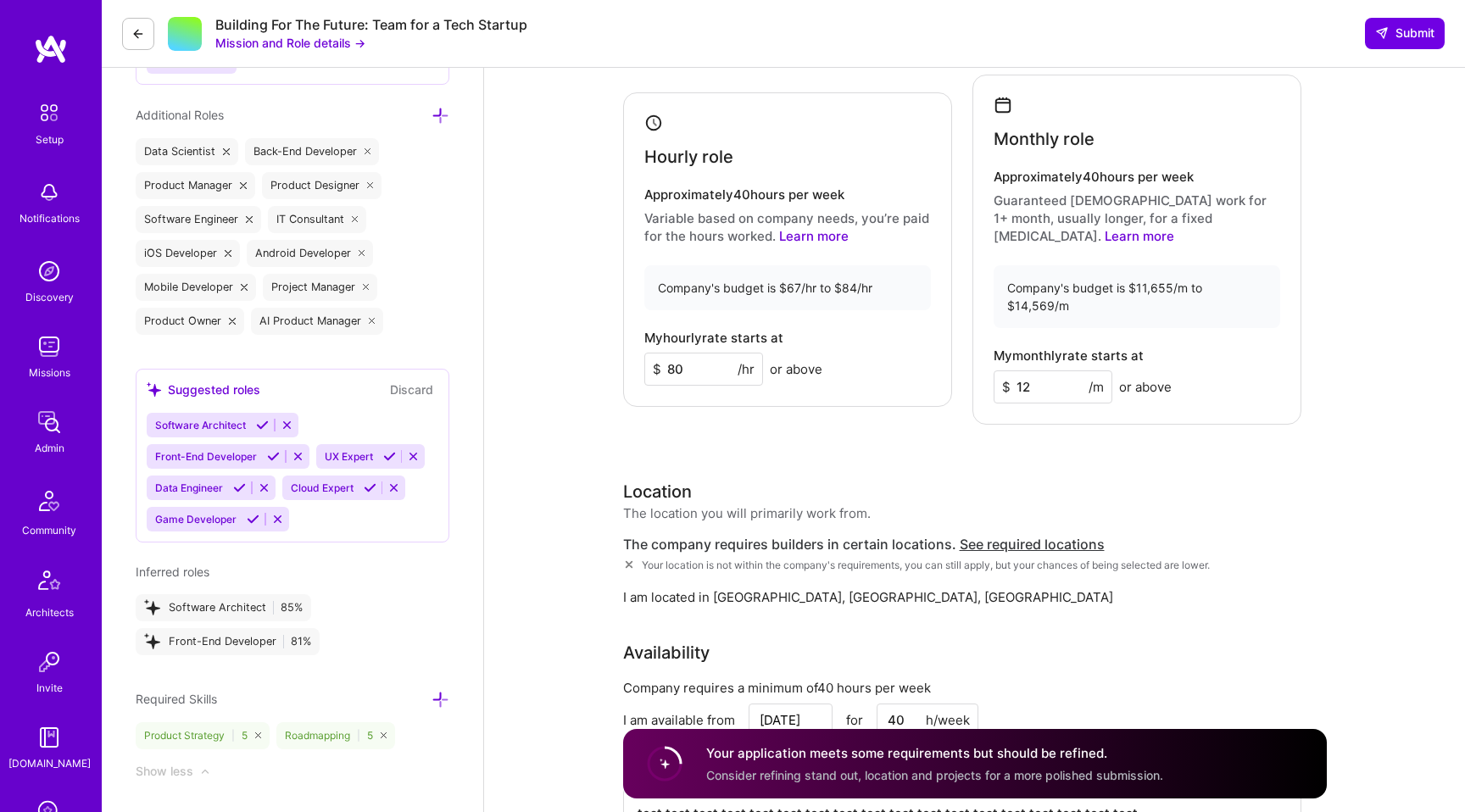
type input "12"
type input "1"
type input "11655"
click at [1271, 354] on div "My monthly rate starts at $ 11655 /m or above" at bounding box center [1137, 376] width 287 height 55
click at [1395, 36] on span "Submit" at bounding box center [1404, 33] width 60 height 17
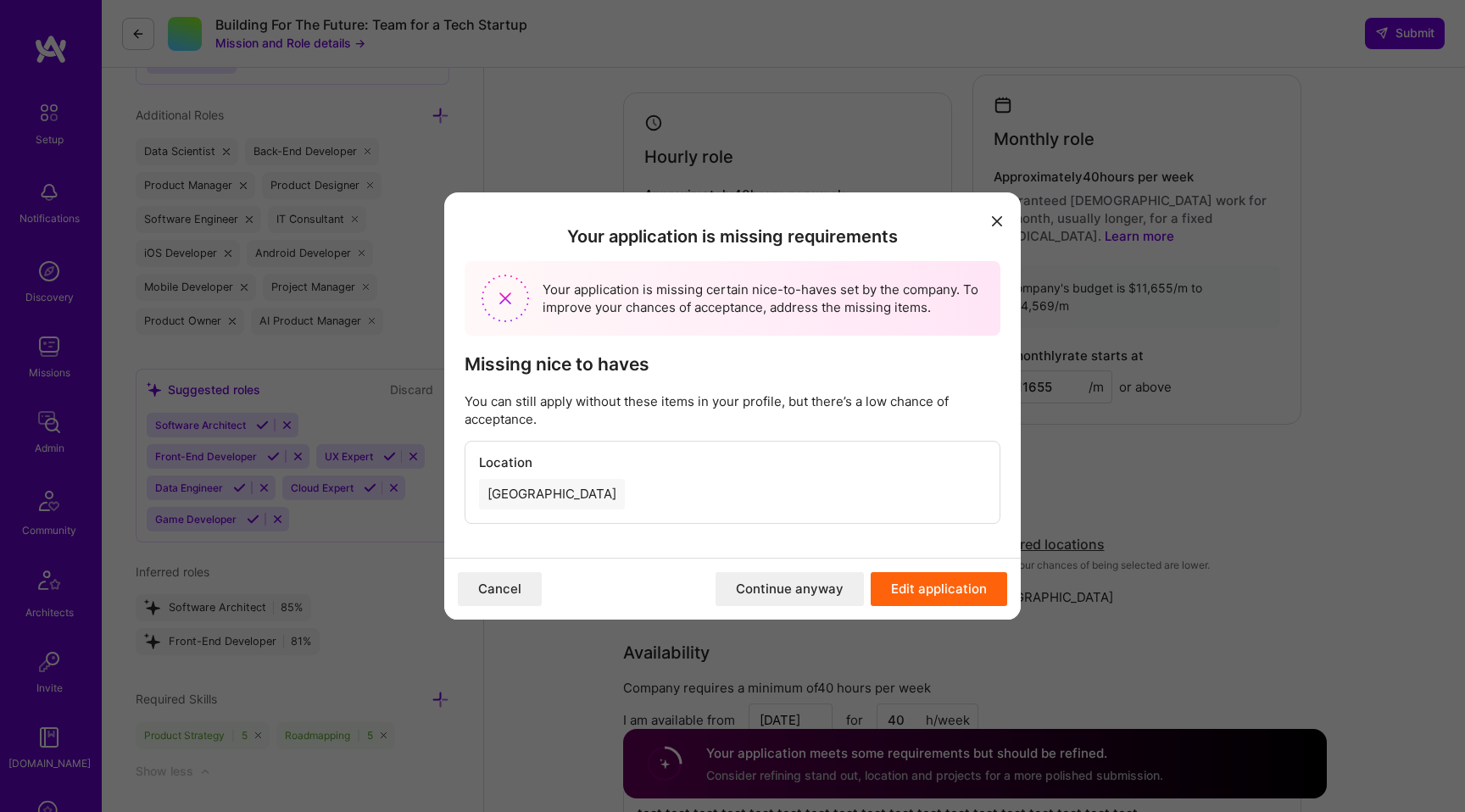
click at [811, 589] on button "Continue anyway" at bounding box center [789, 589] width 148 height 34
